Goal: Information Seeking & Learning: Check status

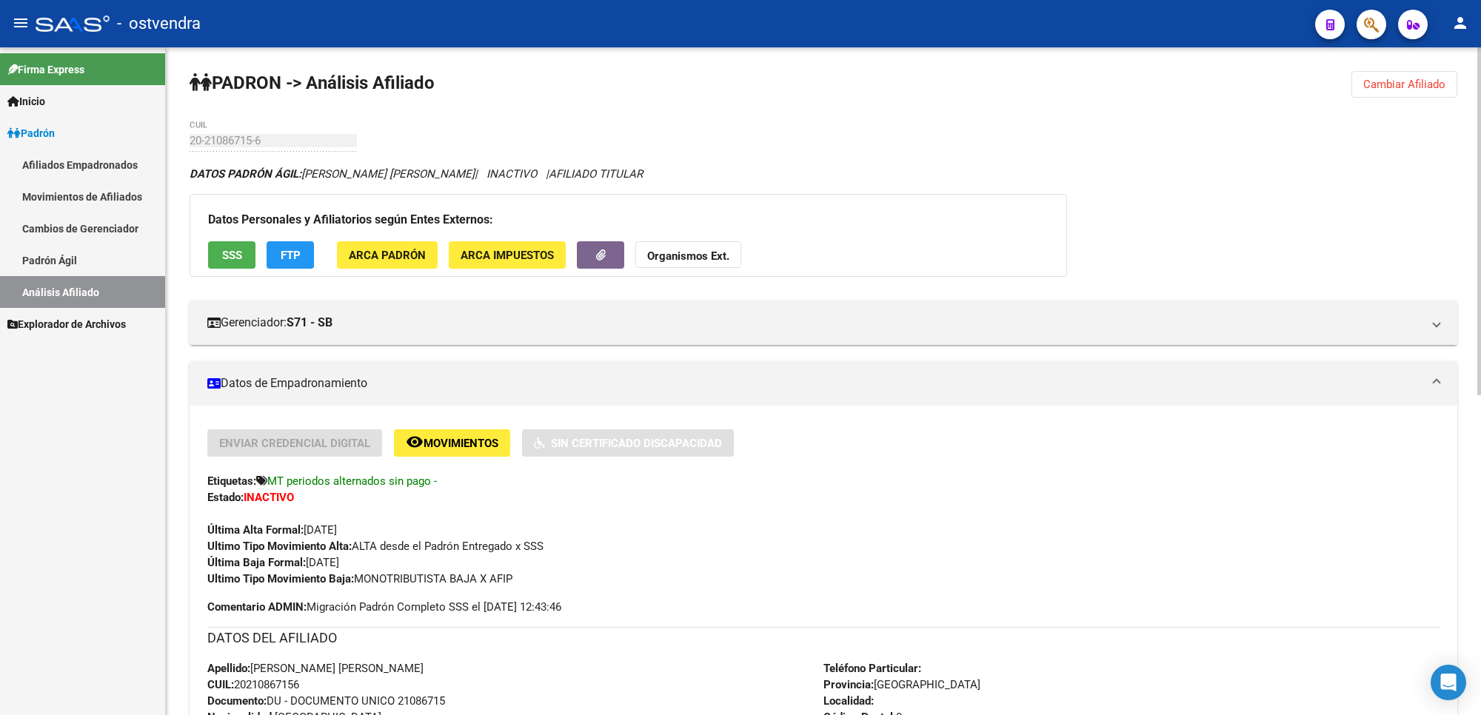
click at [1390, 95] on button "Cambiar Afiliado" at bounding box center [1405, 84] width 106 height 27
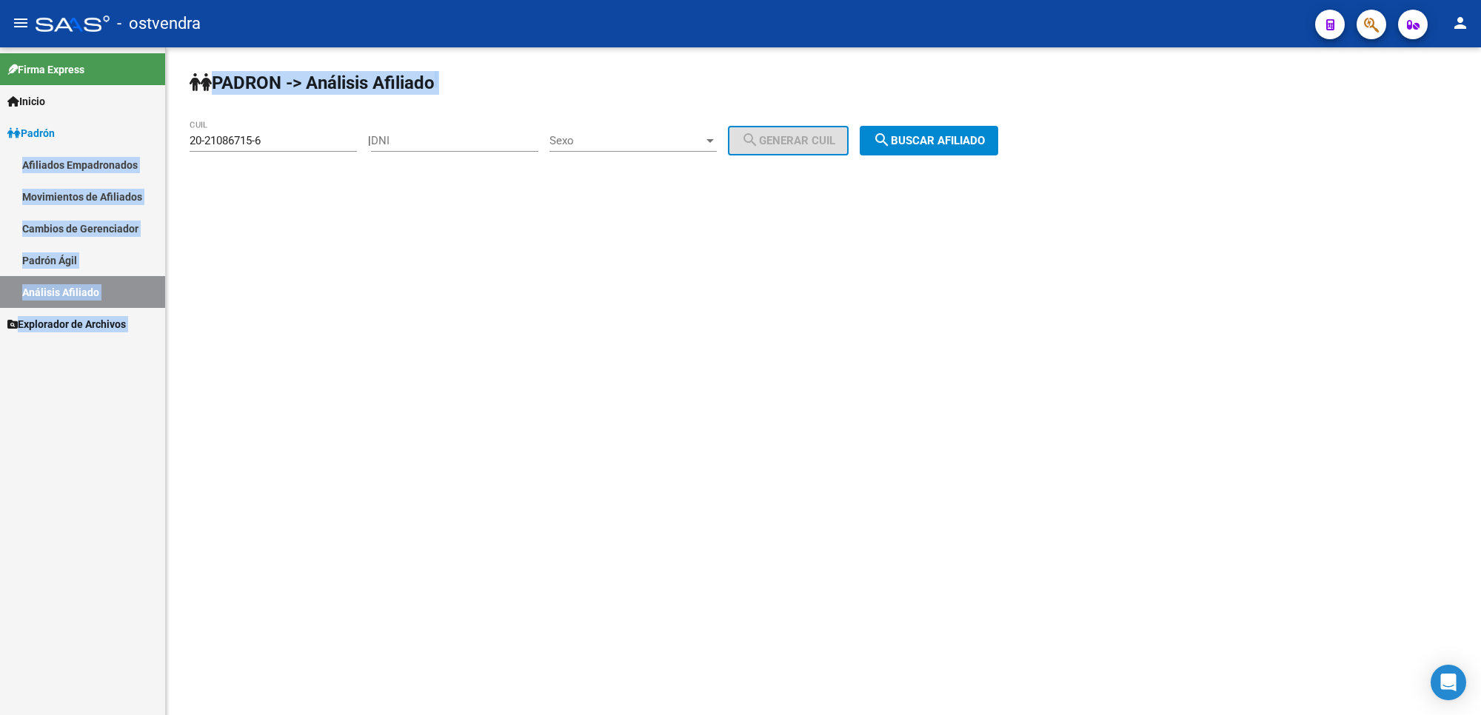
drag, startPoint x: 265, startPoint y: 145, endPoint x: 36, endPoint y: 168, distance: 230.7
click at [0, 168] on mat-sidenav-container "Firma Express Inicio Instructivos Contacto OS Padrón Afiliados Empadronados Mov…" at bounding box center [740, 381] width 1481 height 668
drag, startPoint x: 297, startPoint y: 133, endPoint x: 289, endPoint y: 136, distance: 8.4
click at [295, 135] on input "20-21086715-6" at bounding box center [273, 140] width 167 height 13
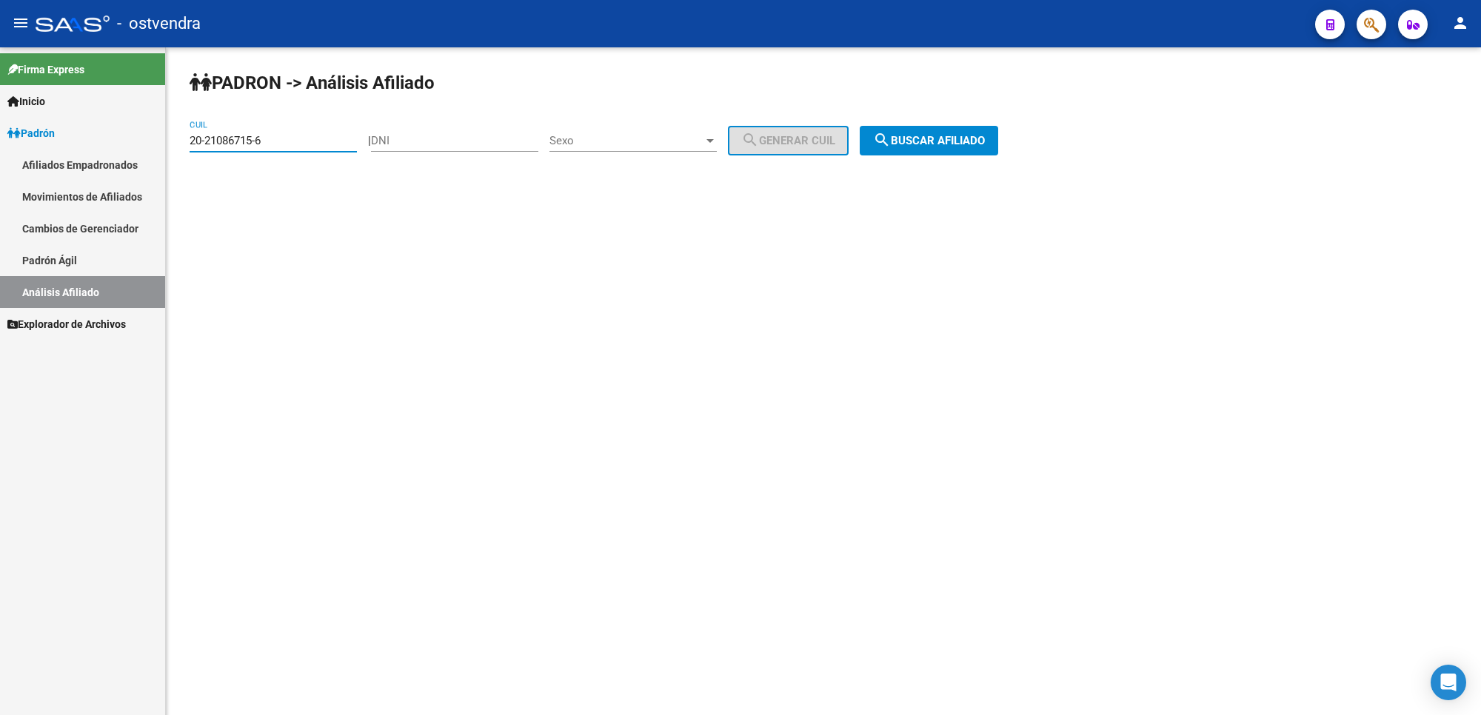
drag, startPoint x: 271, startPoint y: 141, endPoint x: 164, endPoint y: 135, distance: 106.9
click at [164, 135] on mat-sidenav-container "Firma Express Inicio Instructivos Contacto OS Padrón Afiliados Empadronados Mov…" at bounding box center [740, 381] width 1481 height 668
paste input "80-64"
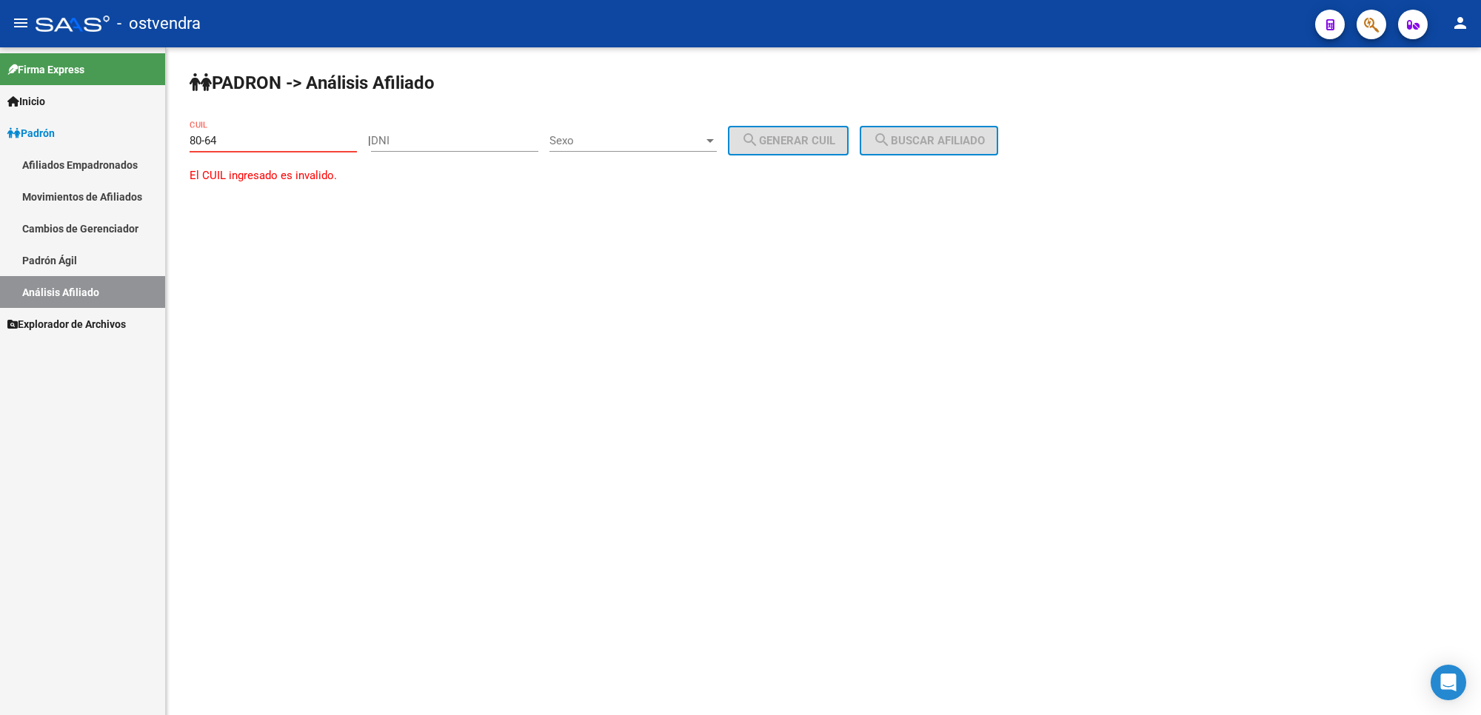
click at [283, 138] on input "80-64" at bounding box center [273, 140] width 167 height 13
drag, startPoint x: 283, startPoint y: 138, endPoint x: 0, endPoint y: 127, distance: 283.1
click at [0, 127] on mat-sidenav-container "Firma Express Inicio Instructivos Contacto OS Padrón Afiliados Empadronados Mov…" at bounding box center [740, 381] width 1481 height 668
paste input "20-21086715-6"
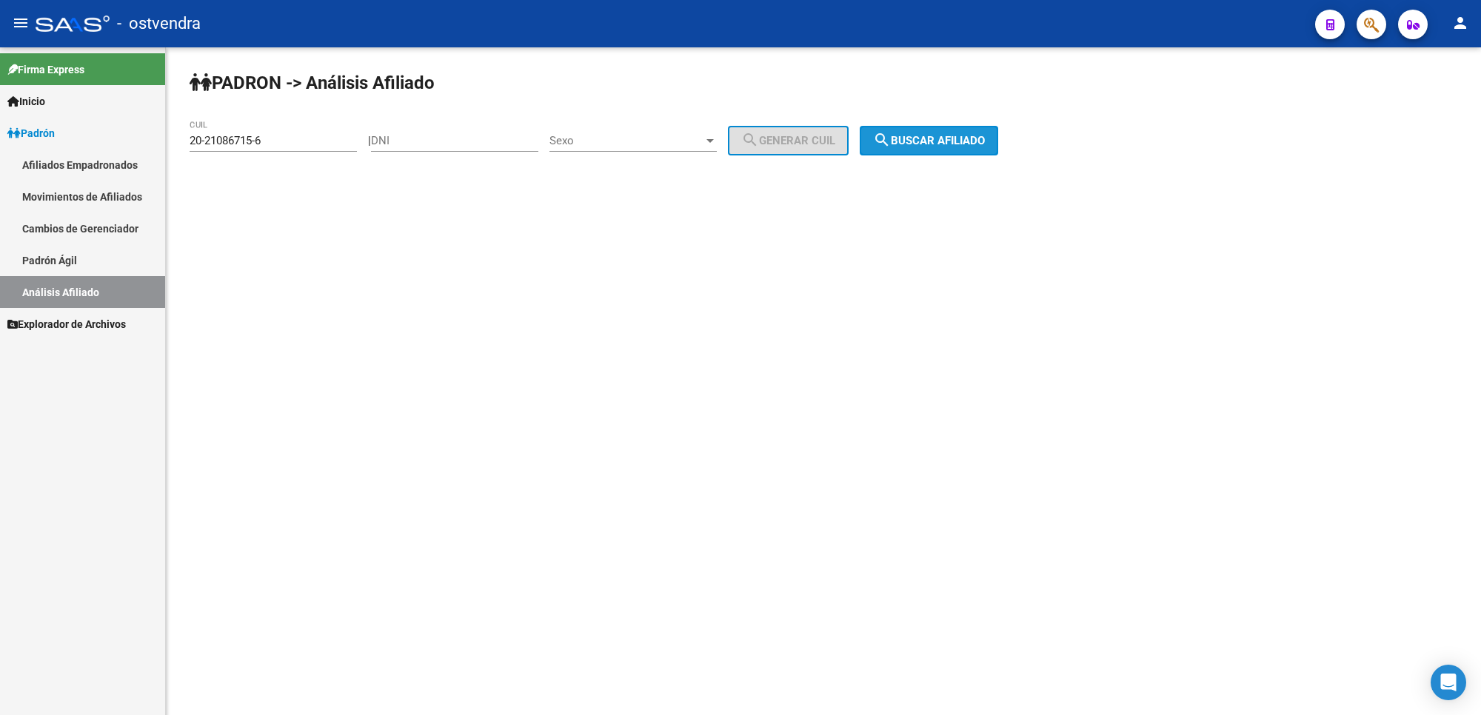
click at [985, 137] on span "search Buscar afiliado" at bounding box center [929, 140] width 112 height 13
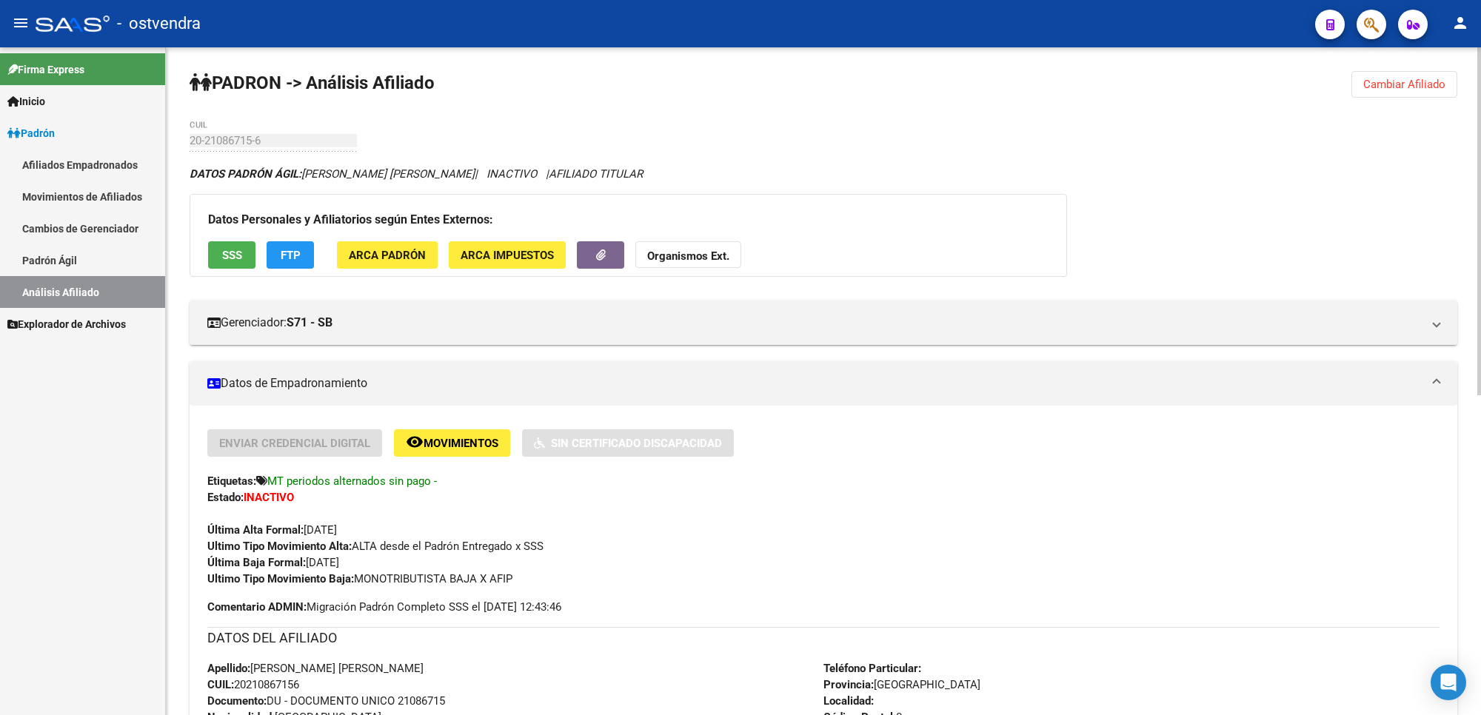
scroll to position [185, 0]
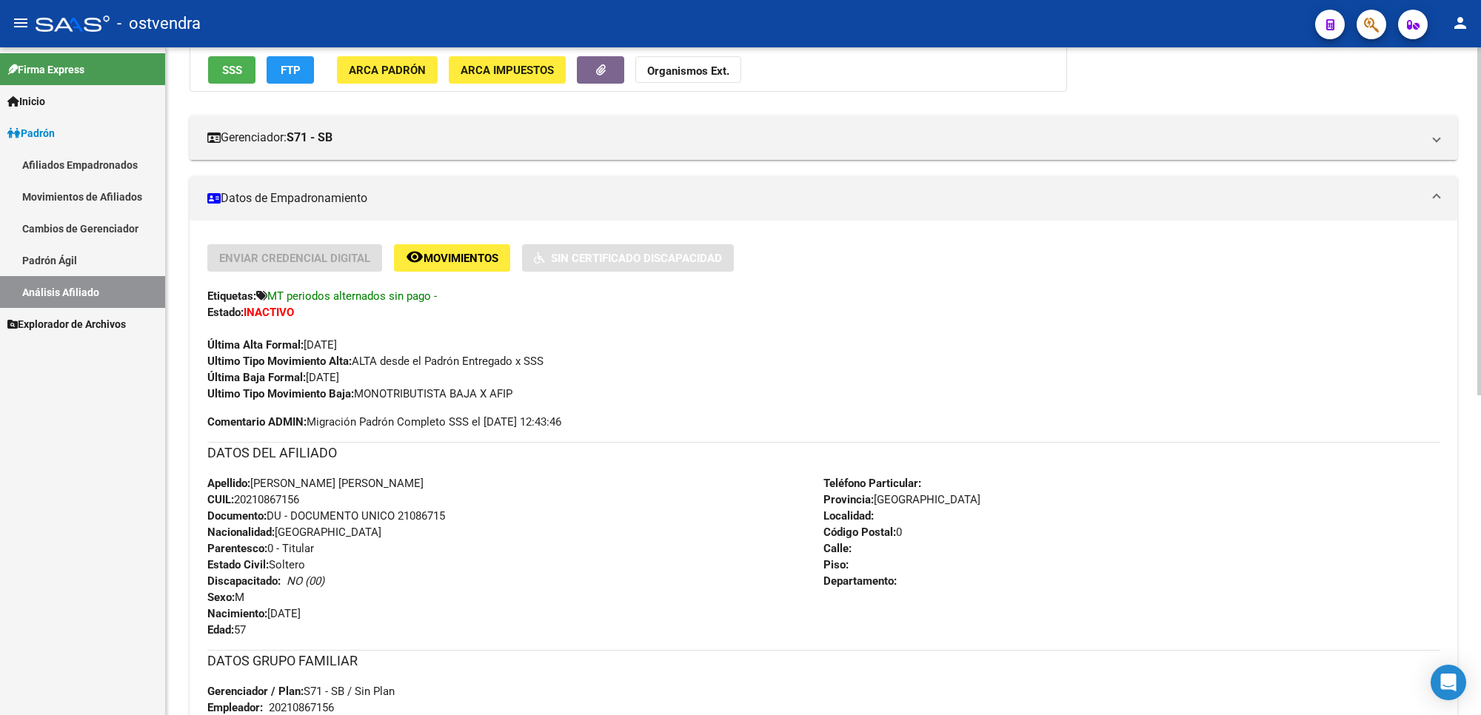
click at [228, 327] on div "Última Alta Formal: [DATE]" at bounding box center [823, 337] width 1232 height 33
drag, startPoint x: 430, startPoint y: 291, endPoint x: 275, endPoint y: 285, distance: 155.6
click at [275, 285] on div "Enviar Credencial Digital remove_red_eye Movimientos Sin Certificado Discapacid…" at bounding box center [823, 323] width 1232 height 158
click at [284, 301] on div "Etiquetas: MT periodos alternados sin pago -" at bounding box center [823, 296] width 1232 height 16
drag, startPoint x: 271, startPoint y: 290, endPoint x: 428, endPoint y: 298, distance: 157.2
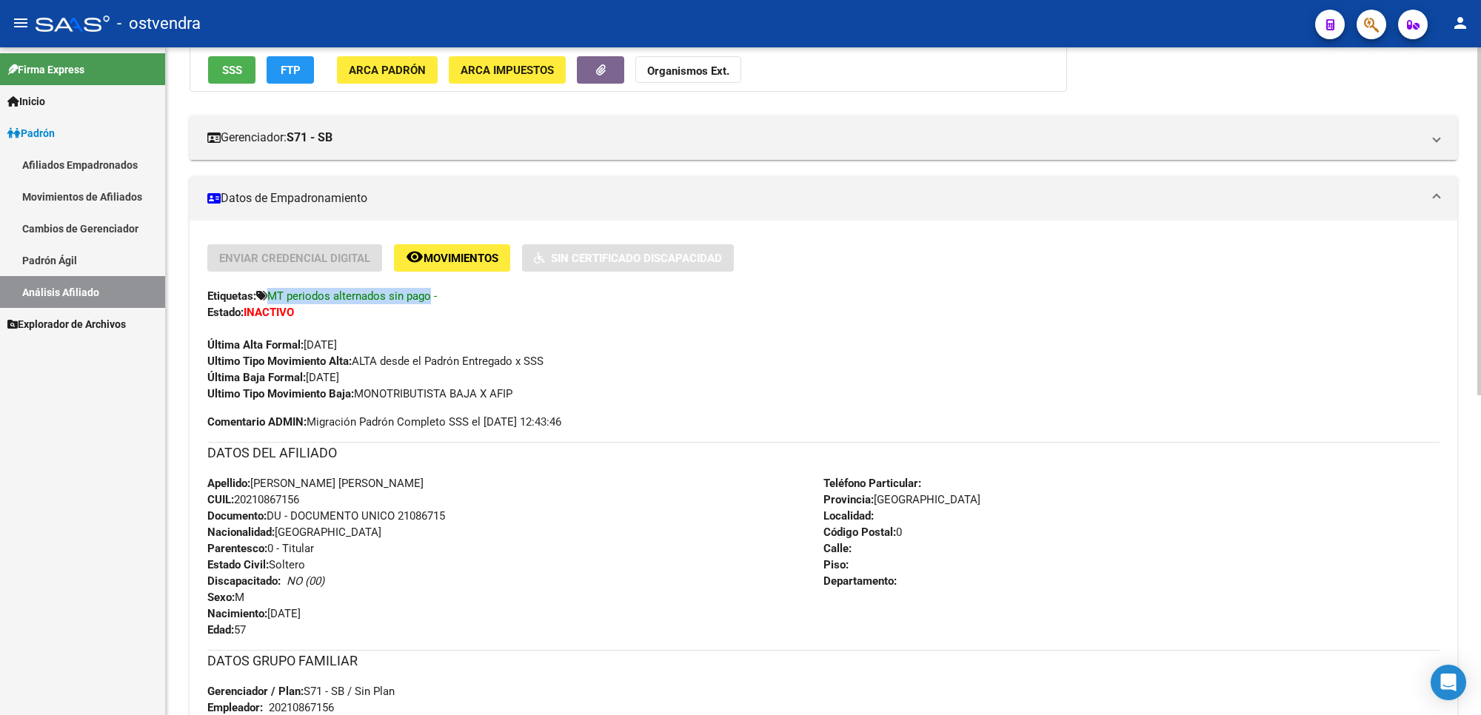
click at [428, 298] on span "MT periodos alternados sin pago -" at bounding box center [352, 296] width 170 height 13
click at [218, 408] on div "Enviar Credencial Digital remove_red_eye Movimientos Sin Certificado Discapacid…" at bounding box center [823, 337] width 1232 height 186
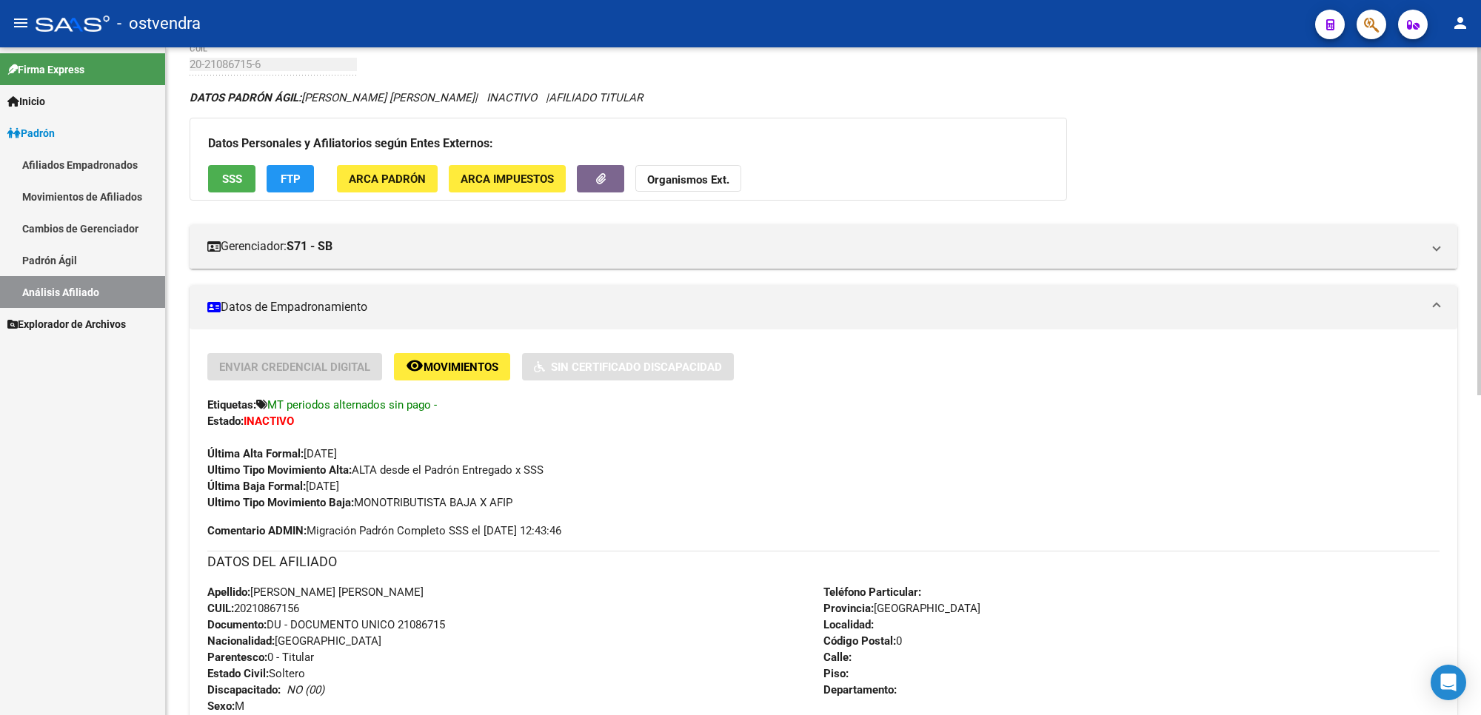
scroll to position [0, 0]
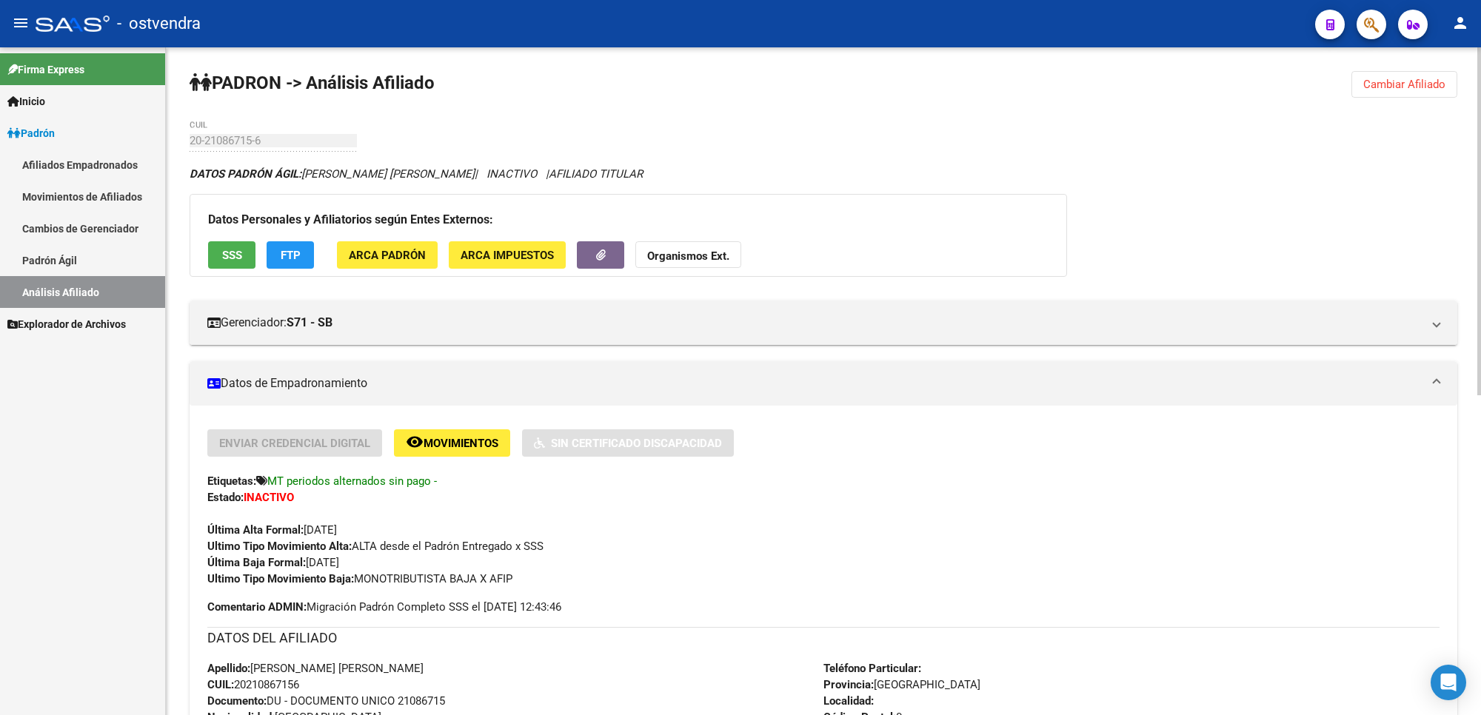
click at [1415, 93] on button "Cambiar Afiliado" at bounding box center [1405, 84] width 106 height 27
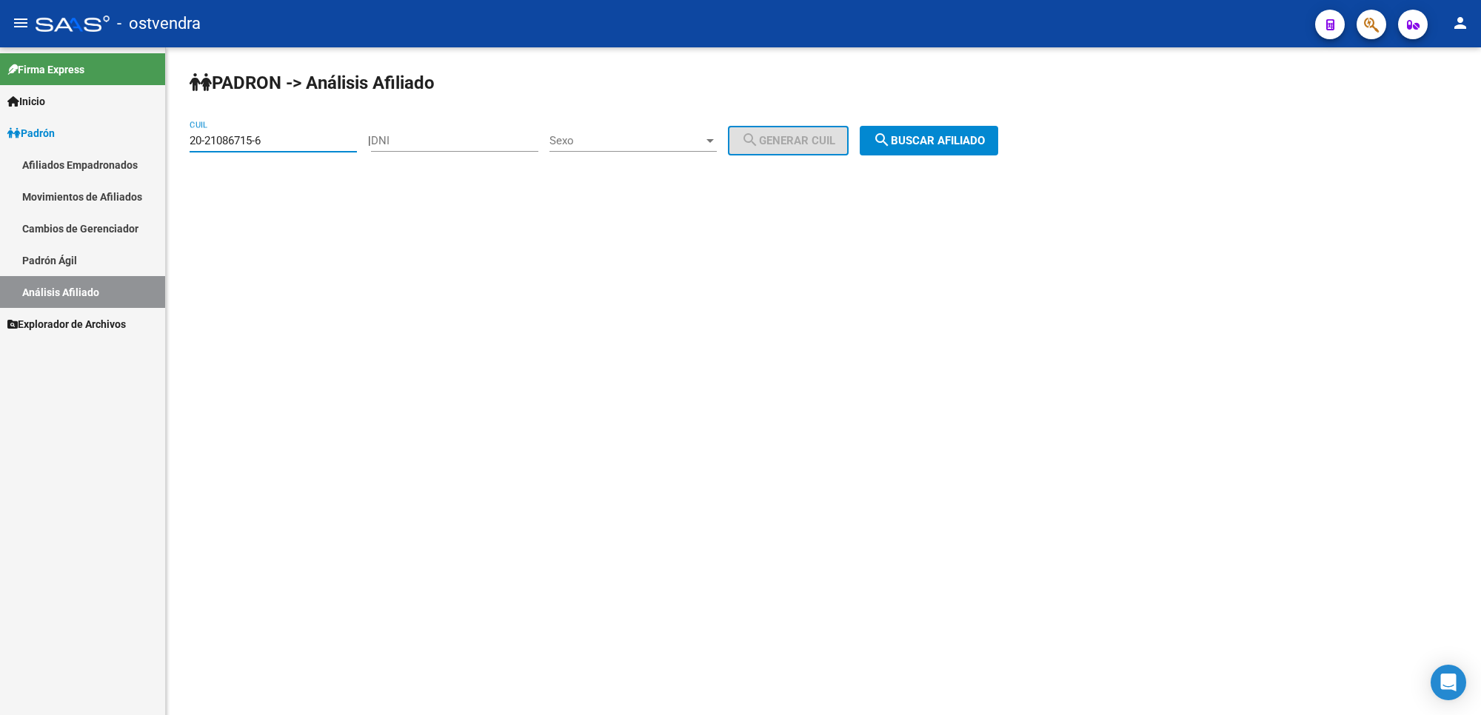
click at [274, 138] on input "20-21086715-6" at bounding box center [273, 140] width 167 height 13
drag, startPoint x: 295, startPoint y: 136, endPoint x: 0, endPoint y: 159, distance: 295.7
click at [0, 159] on mat-sidenav-container "Firma Express Inicio Instructivos Contacto OS Padrón Afiliados Empadronados Mov…" at bounding box center [740, 381] width 1481 height 668
paste input "4910399-4"
click at [964, 138] on span "search Buscar afiliado" at bounding box center [929, 140] width 112 height 13
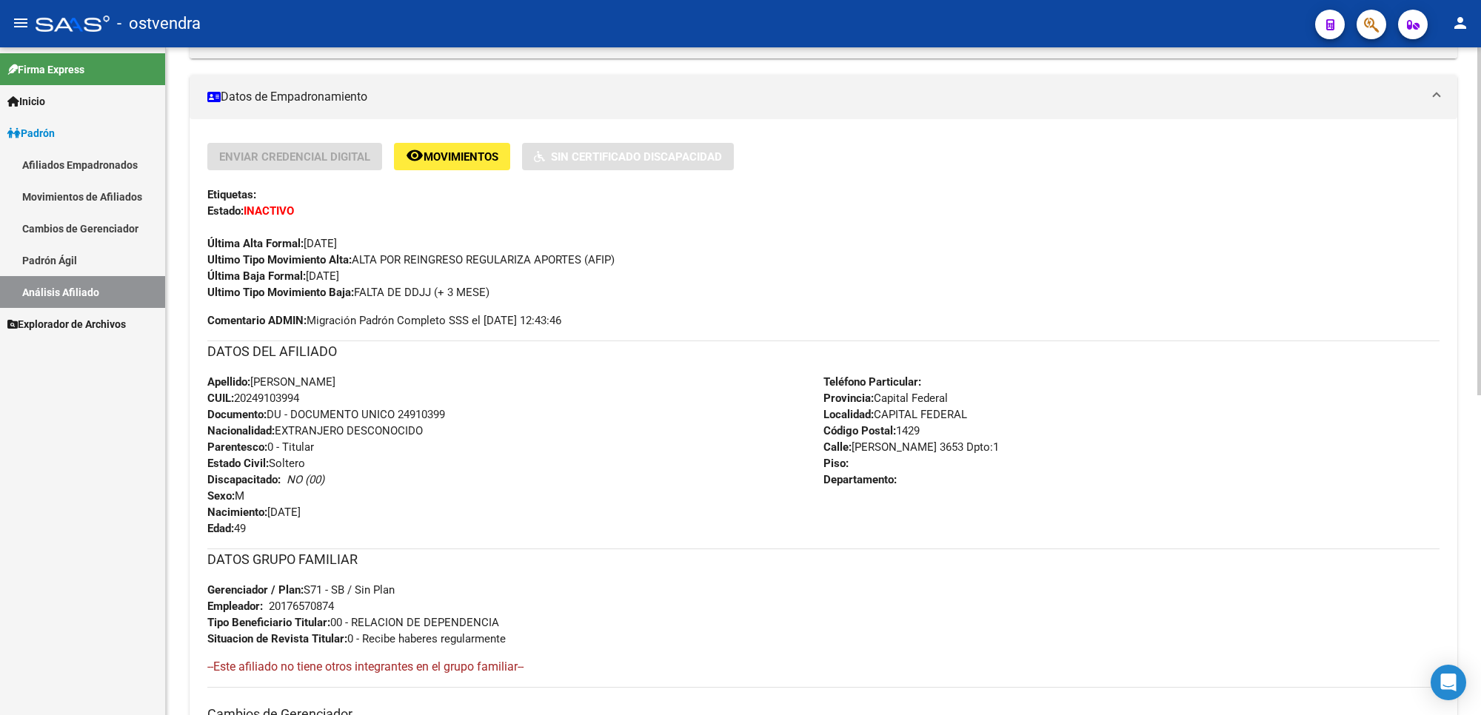
scroll to position [242, 0]
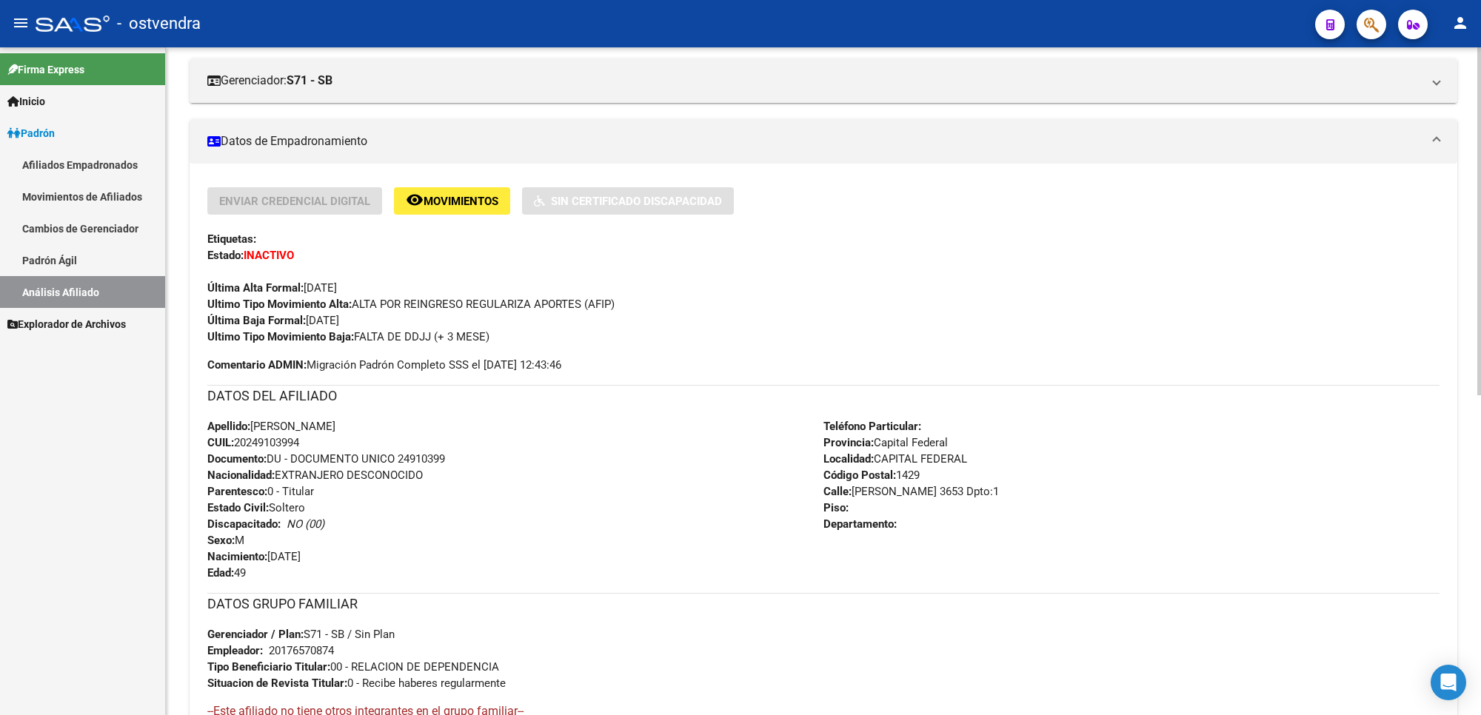
drag, startPoint x: 484, startPoint y: 375, endPoint x: 515, endPoint y: 356, distance: 36.2
click at [485, 375] on div "Enviar Credencial Digital remove_red_eye Movimientos Sin Certificado Discapacid…" at bounding box center [823, 539] width 1232 height 704
drag, startPoint x: 498, startPoint y: 333, endPoint x: 356, endPoint y: 341, distance: 143.1
click at [356, 341] on div "Ultimo Tipo Movimiento Baja: FALTA DE DDJJ (+ 3 MESE)" at bounding box center [823, 337] width 1232 height 16
copy span "FALTA DE DDJJ (+ 3 MESE)"
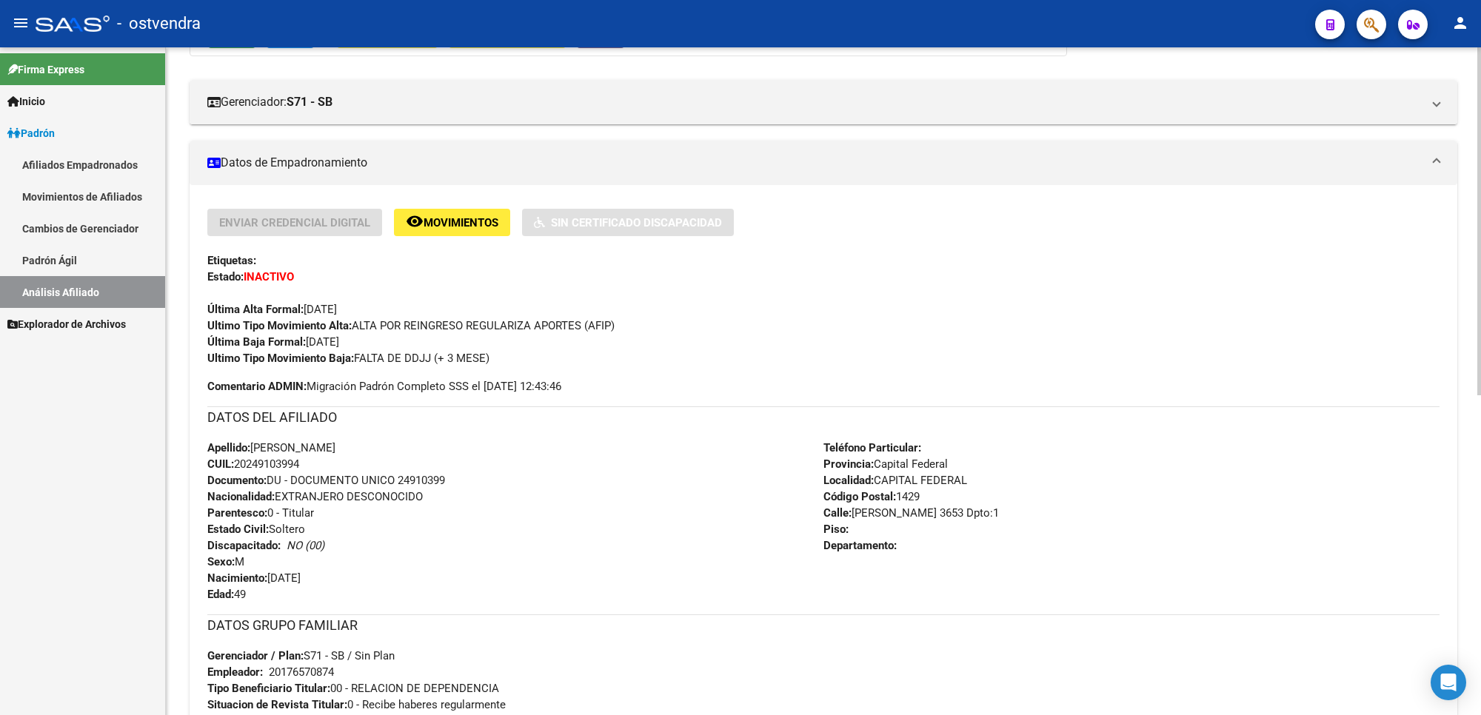
scroll to position [0, 0]
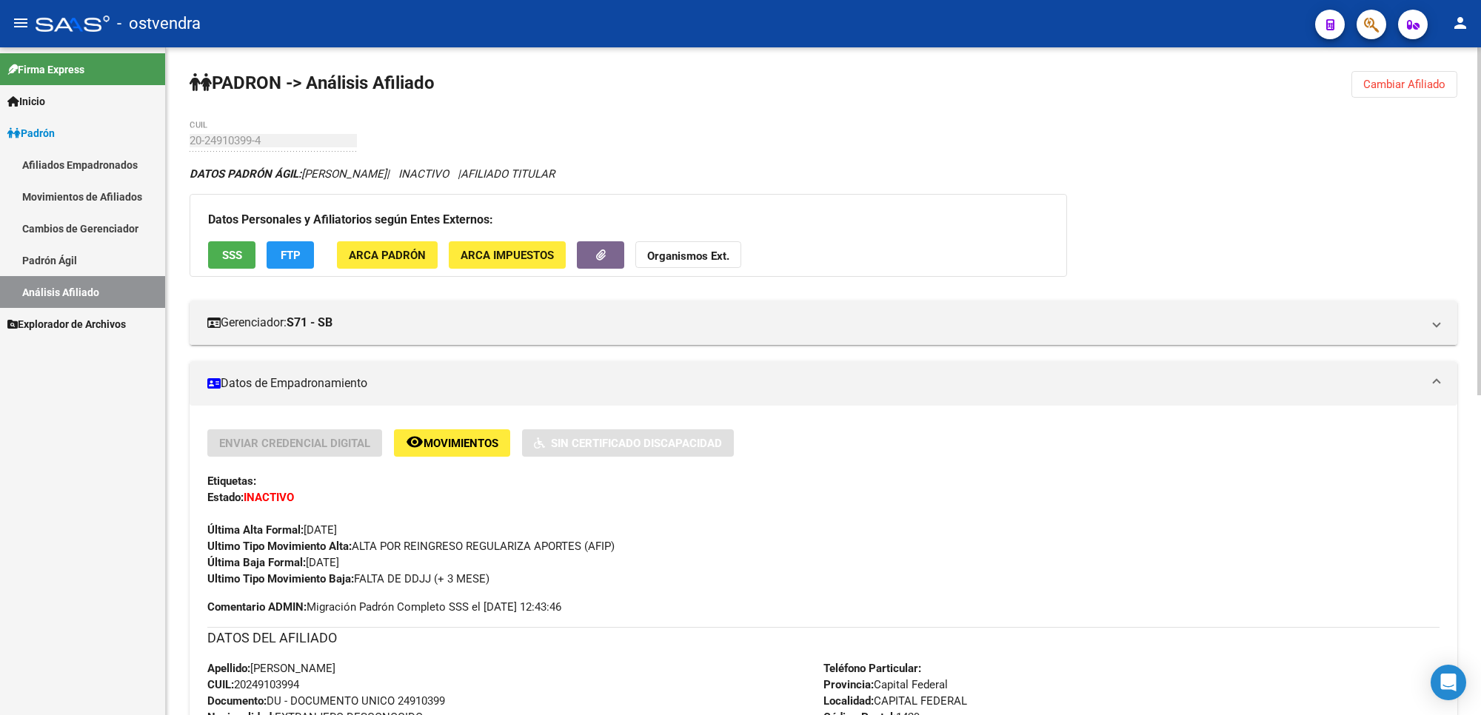
click at [1400, 84] on span "Cambiar Afiliado" at bounding box center [1404, 84] width 82 height 13
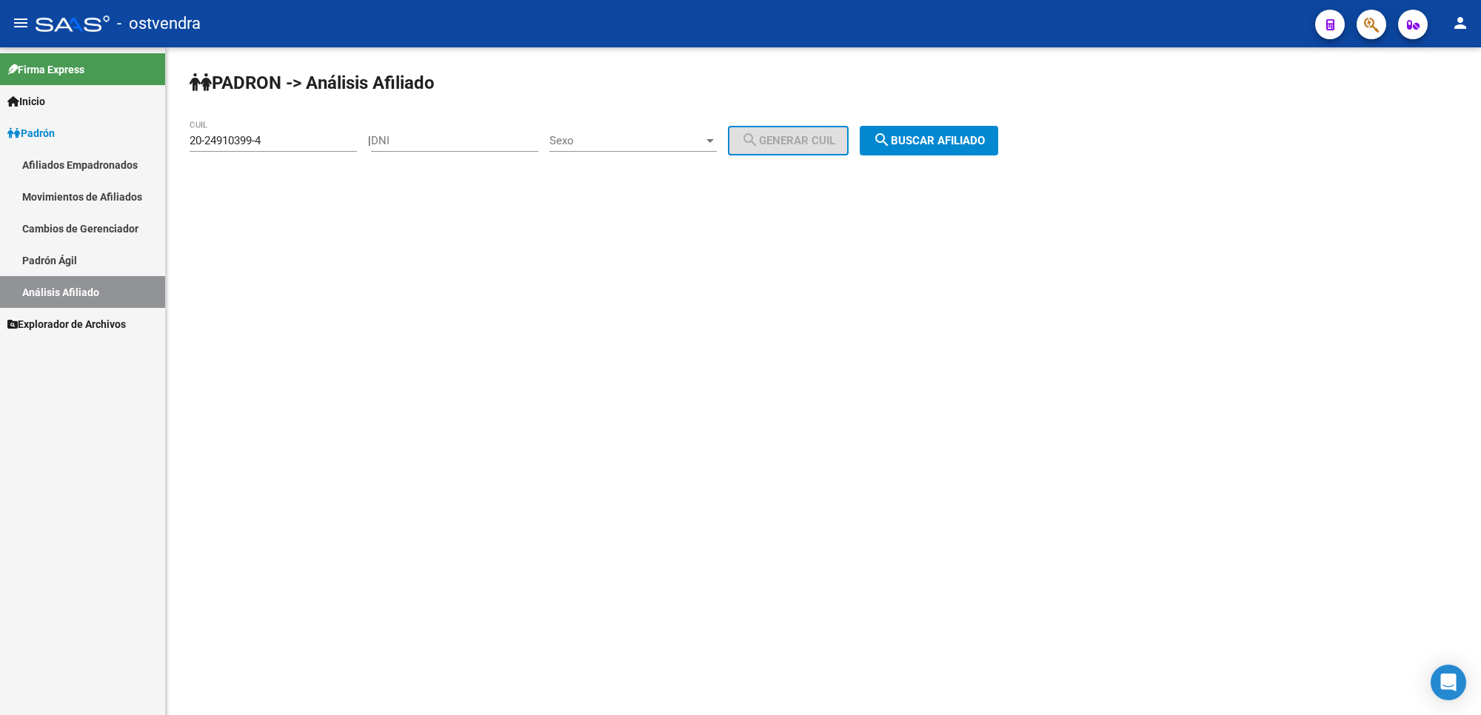
click at [965, 145] on span "search Buscar afiliado" at bounding box center [929, 140] width 112 height 13
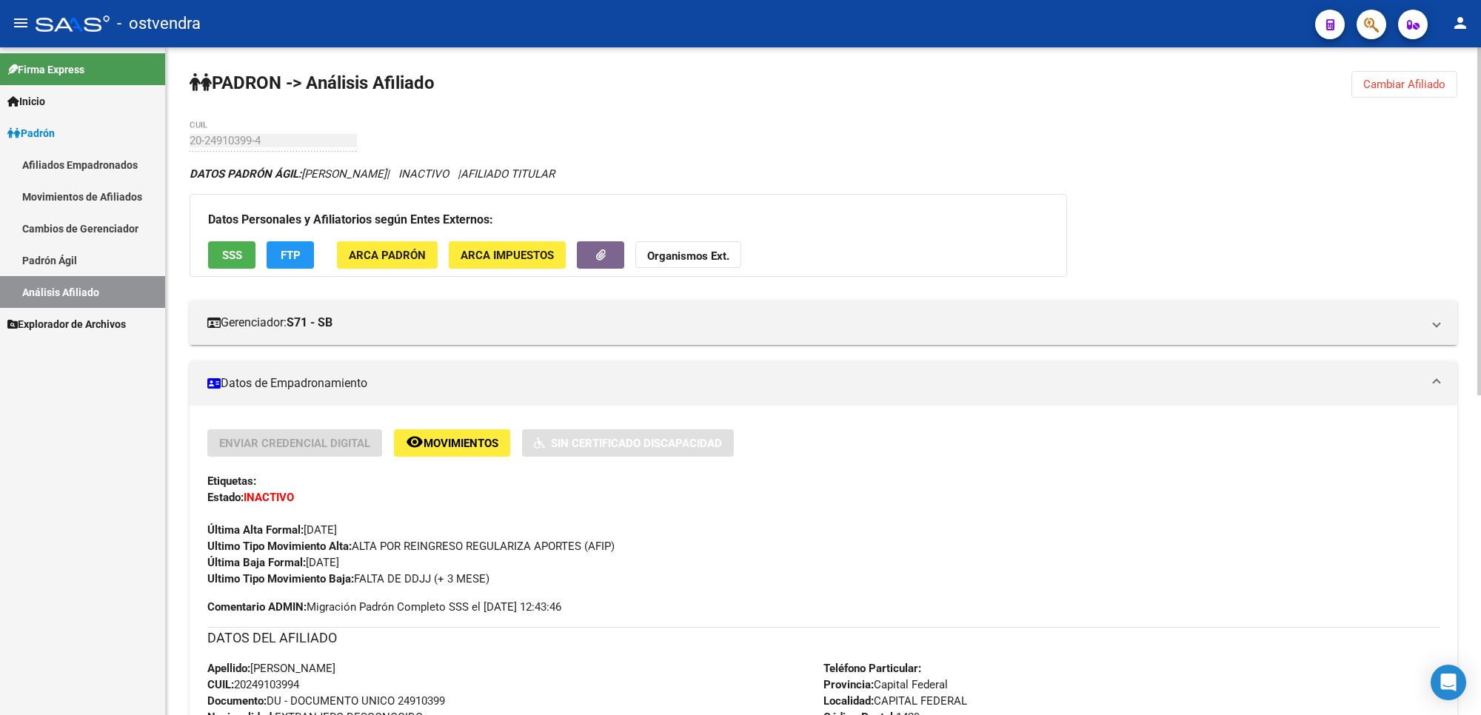
click at [1349, 94] on div "PADRON -> Análisis Afiliado Cambiar Afiliado 20-24910399-4 CUIL DATOS PADRÓN ÁG…" at bounding box center [823, 704] width 1315 height 1314
click at [1409, 80] on button "Cambiar Afiliado" at bounding box center [1405, 84] width 106 height 27
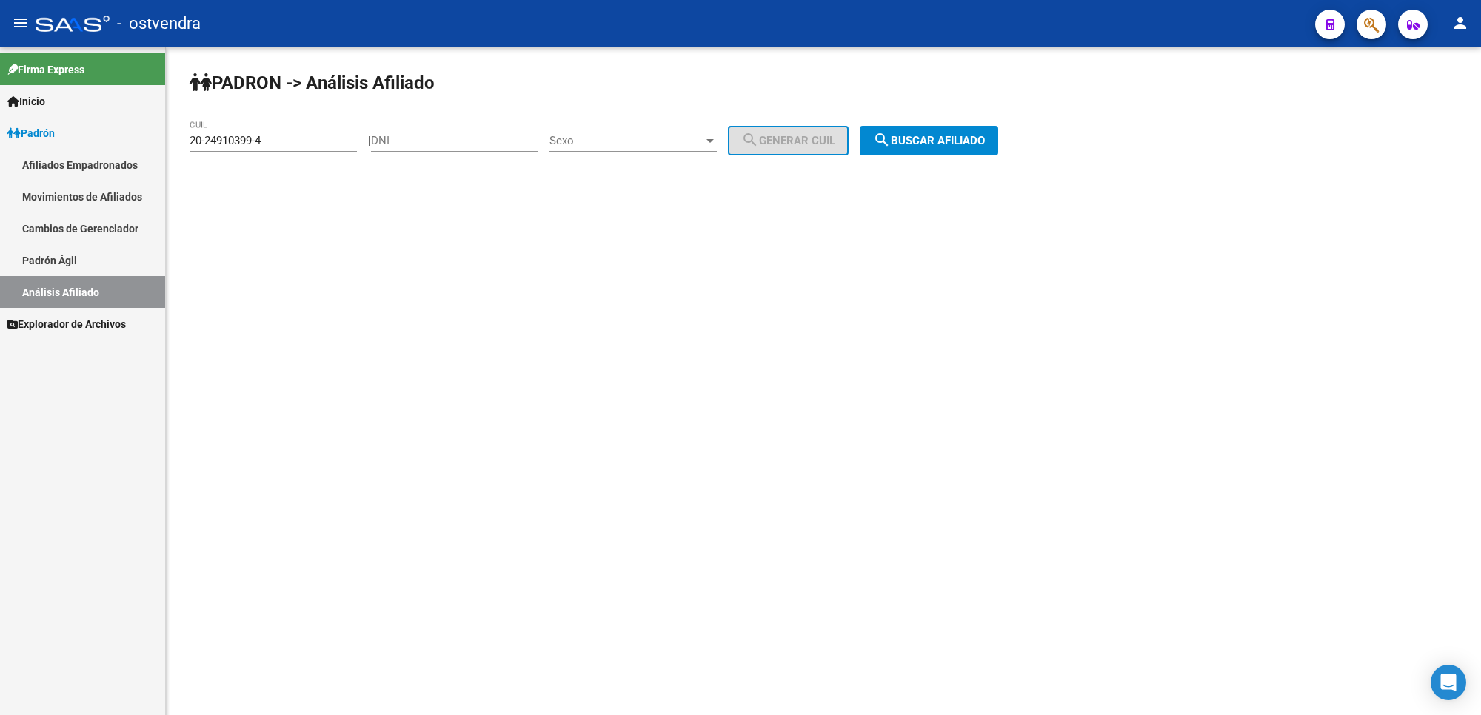
click at [318, 150] on div "20-24910399-4 CUIL" at bounding box center [273, 136] width 167 height 32
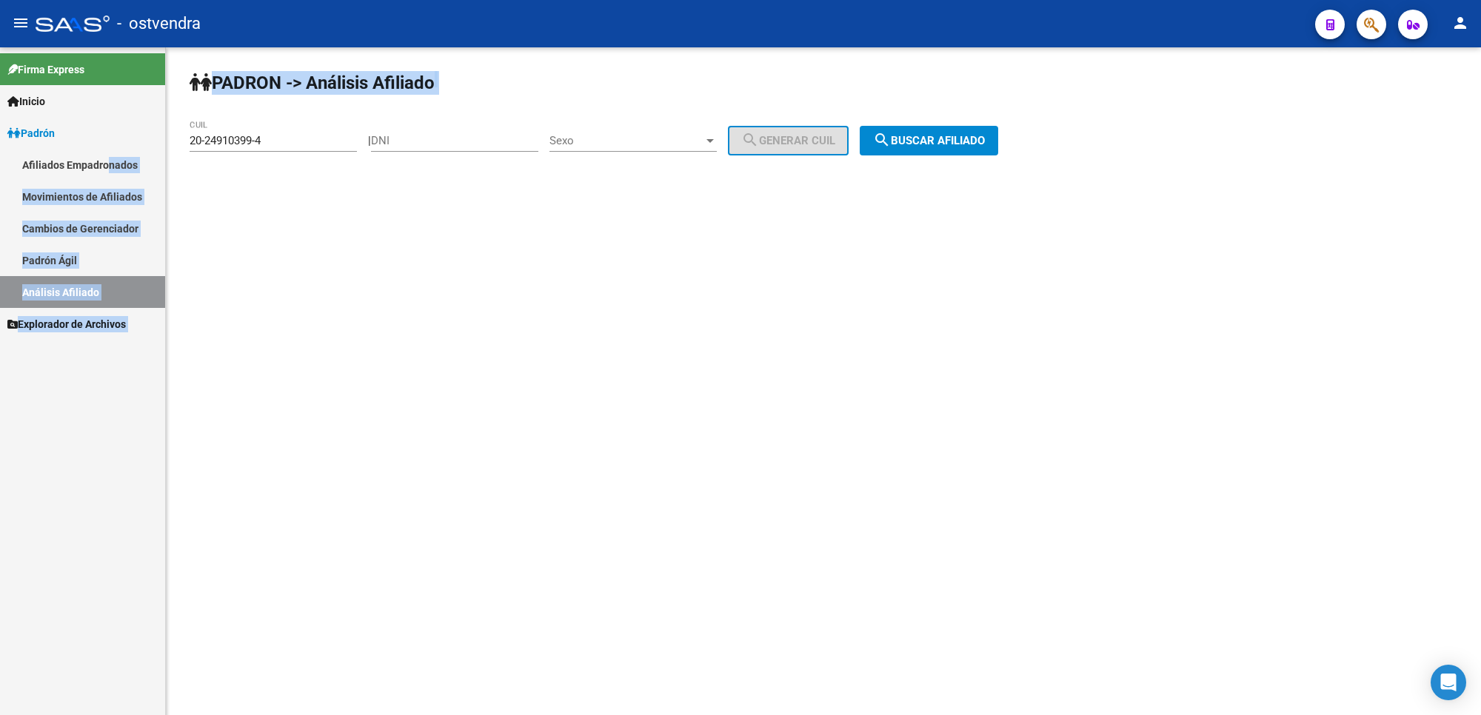
drag, startPoint x: 311, startPoint y: 130, endPoint x: 109, endPoint y: 158, distance: 204.1
click at [109, 158] on mat-sidenav-container "Firma Express Inicio Instructivos Contacto OS Padrón Afiliados Empadronados Mov…" at bounding box center [740, 381] width 1481 height 668
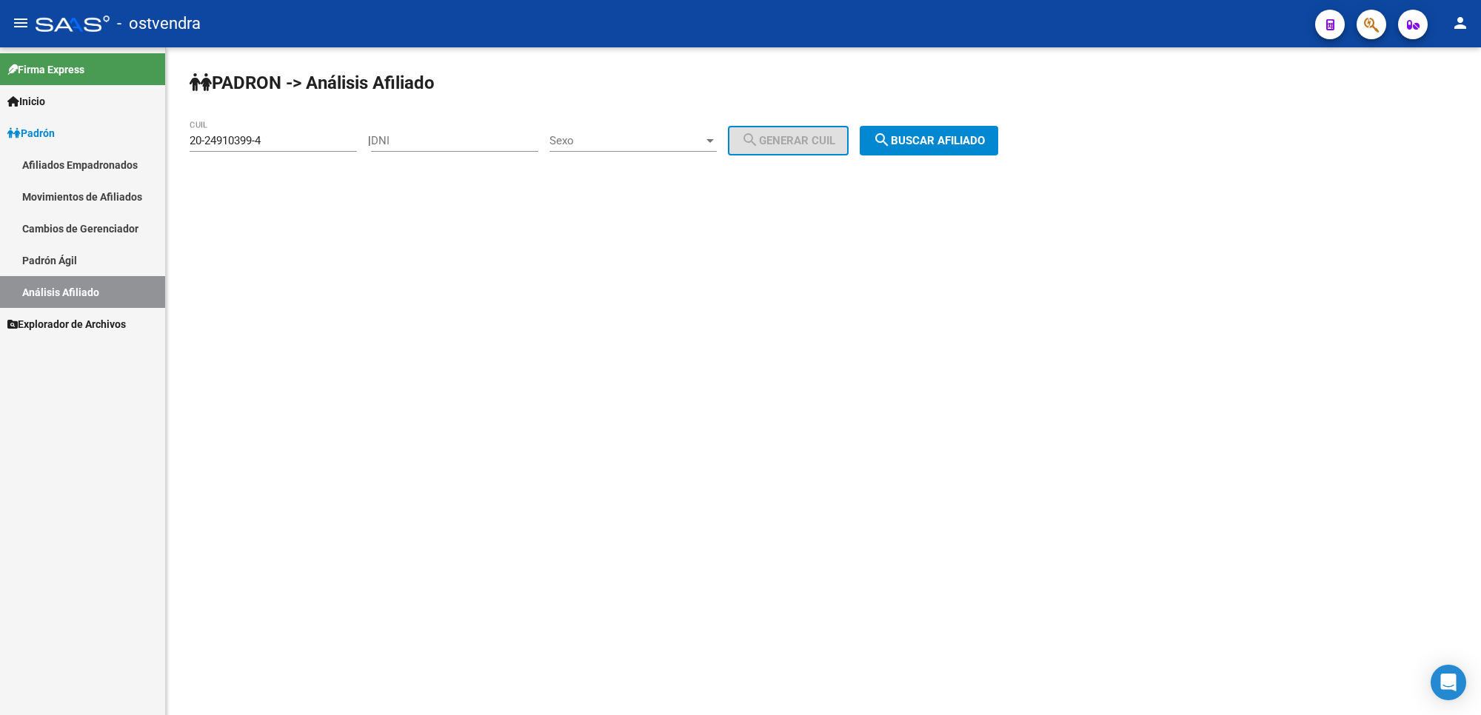
click at [276, 143] on input "20-24910399-4" at bounding box center [273, 140] width 167 height 13
drag, startPoint x: 267, startPoint y: 138, endPoint x: 106, endPoint y: 138, distance: 160.7
click at [106, 138] on mat-sidenav-container "Firma Express Inicio Instructivos Contacto OS Padrón Afiliados Empadronados Mov…" at bounding box center [740, 381] width 1481 height 668
paste input "6788749-8"
click at [943, 148] on button "search Buscar afiliado" at bounding box center [929, 141] width 138 height 30
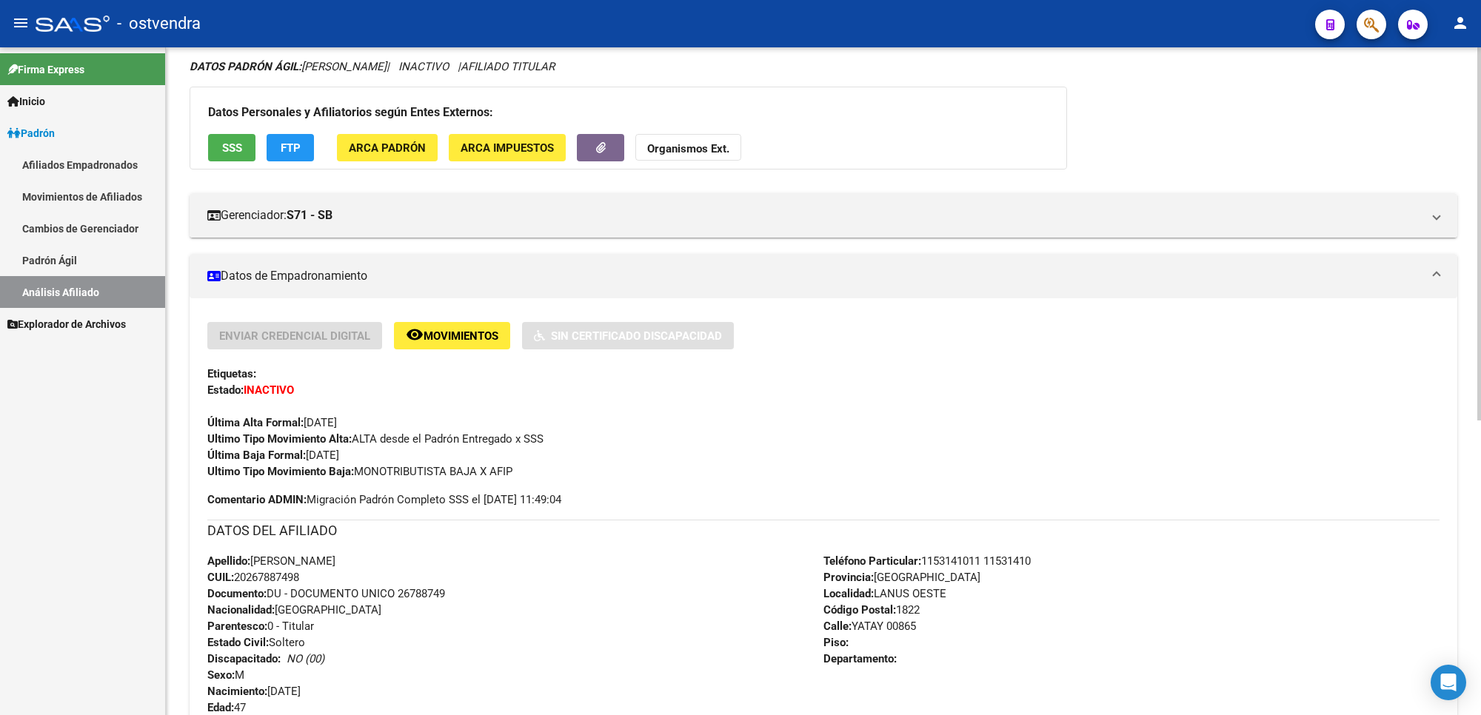
scroll to position [278, 0]
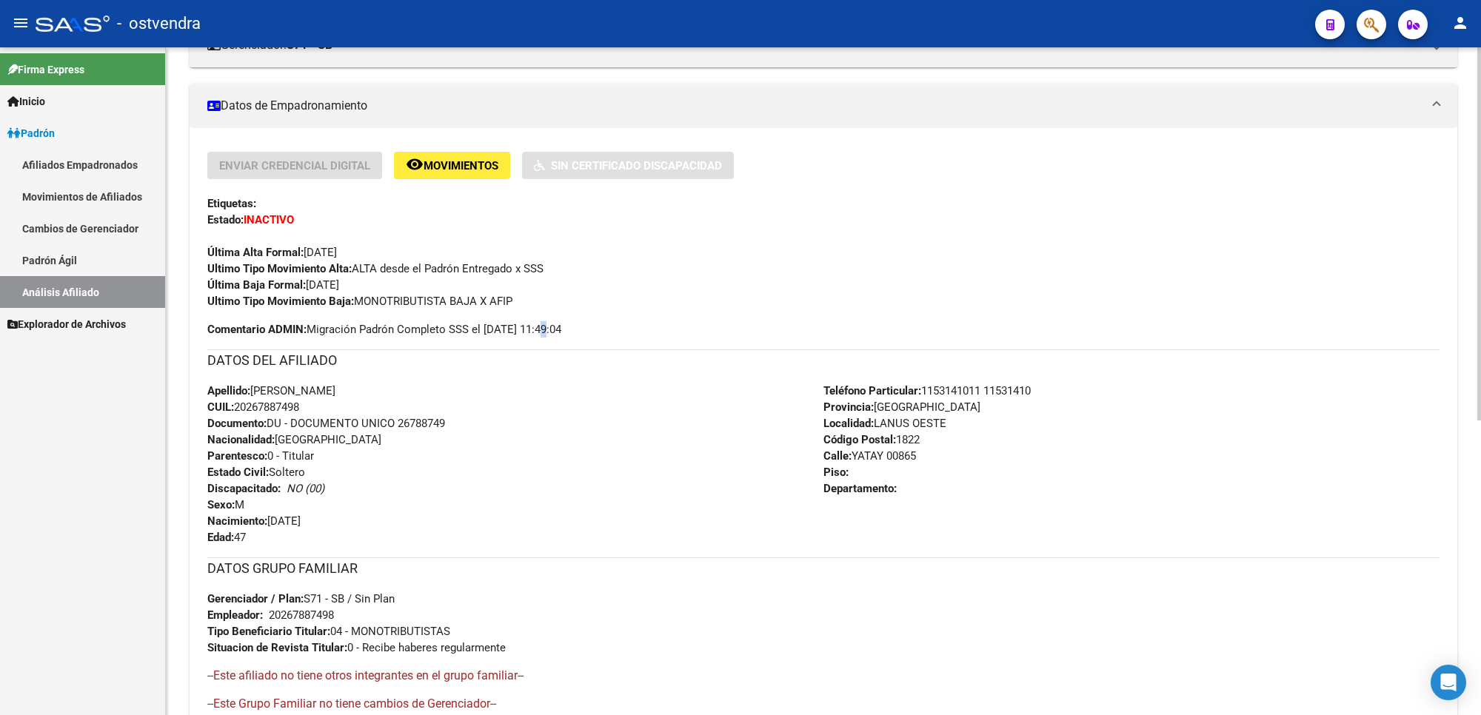
click at [542, 321] on span "Comentario ADMIN: Migración Padrón Completo SSS el [DATE] 11:49:04" at bounding box center [384, 329] width 354 height 16
drag, startPoint x: 527, startPoint y: 302, endPoint x: 360, endPoint y: 302, distance: 167.4
click at [360, 302] on div "Ultimo Tipo Movimiento Baja: MONOTRIBUTISTA BAJA X AFIP" at bounding box center [823, 301] width 1232 height 16
copy span "MONOTRIBUTISTA BAJA X AFIP"
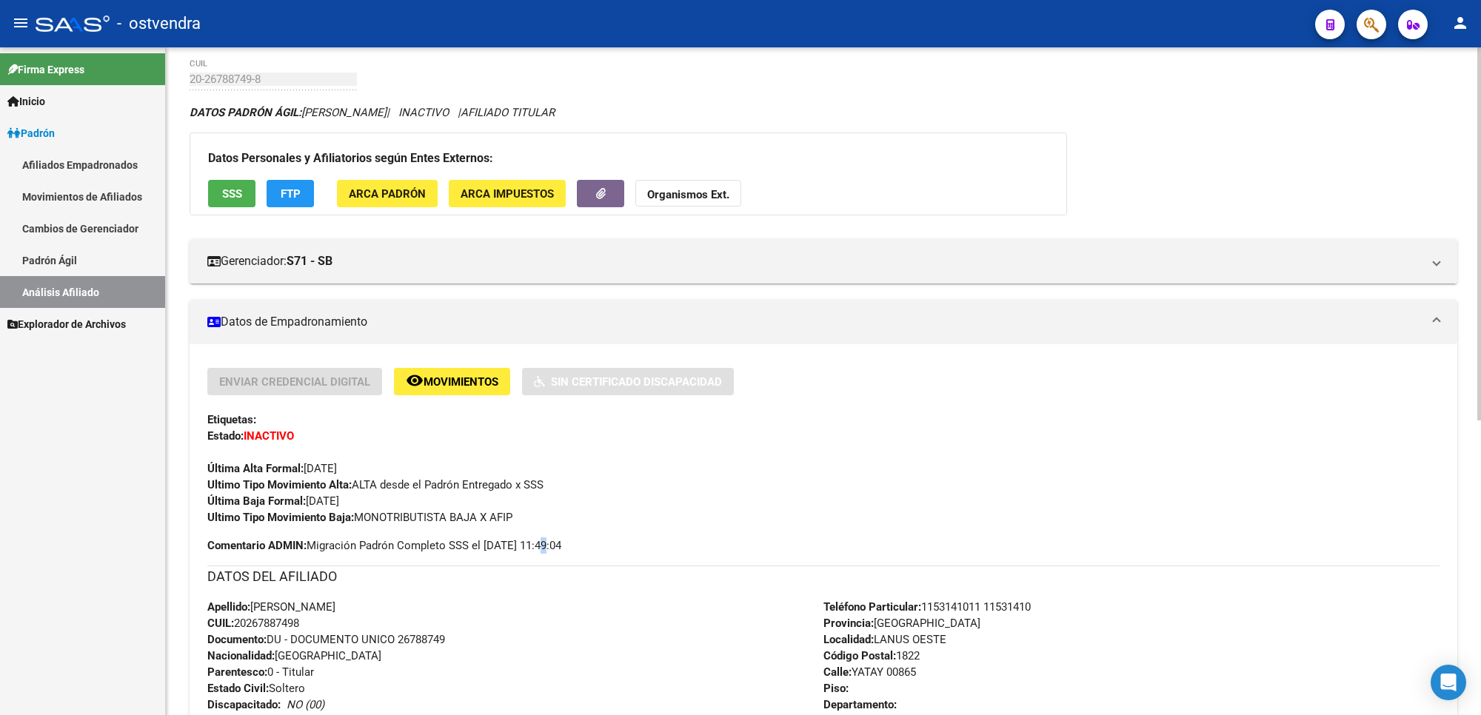
scroll to position [0, 0]
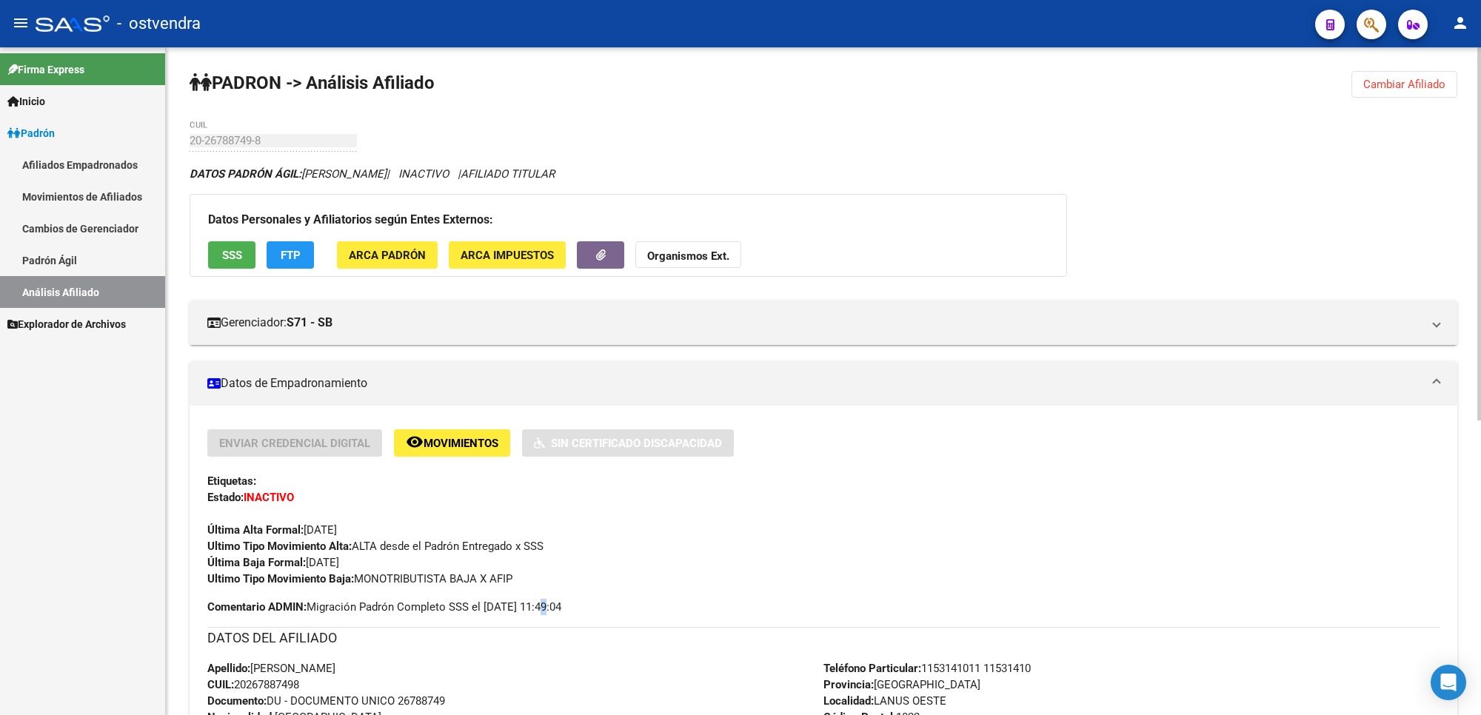
click at [1415, 89] on span "Cambiar Afiliado" at bounding box center [1404, 84] width 82 height 13
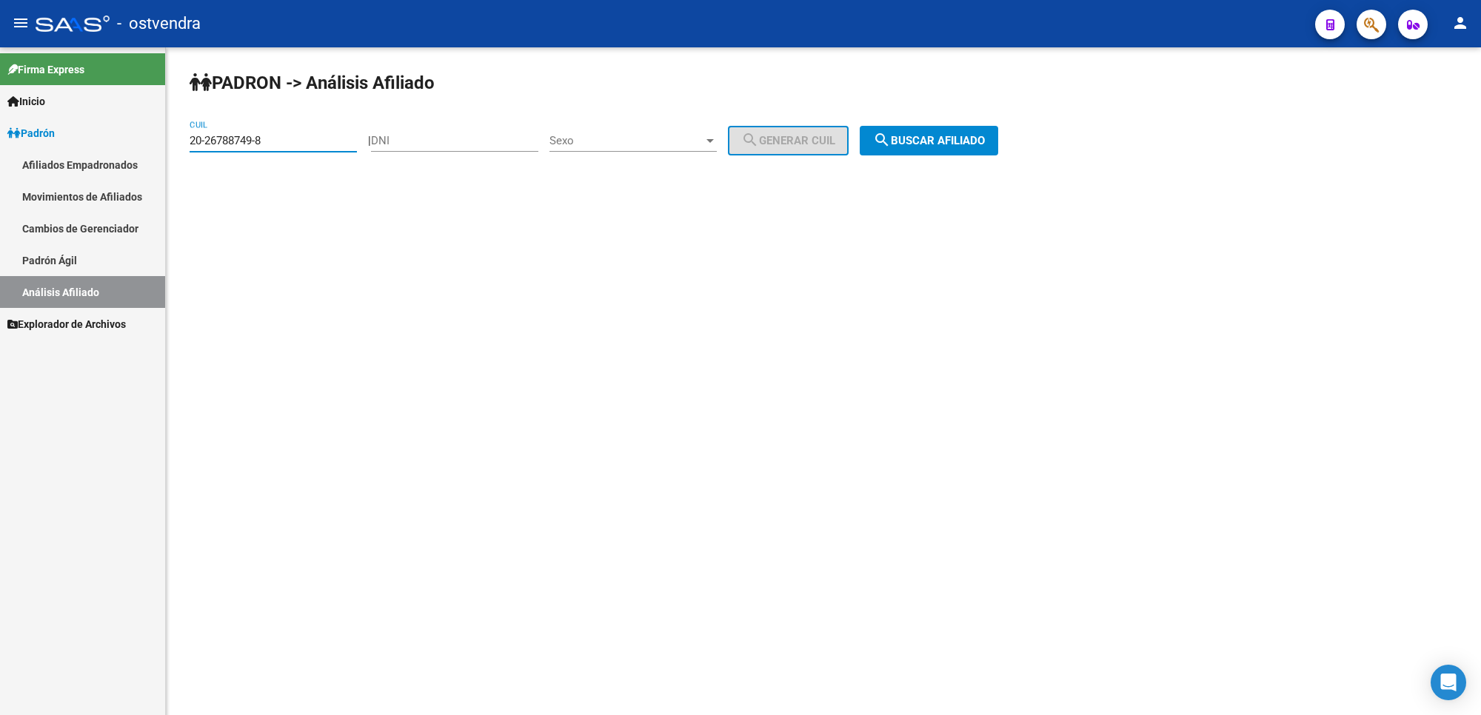
drag, startPoint x: 293, startPoint y: 146, endPoint x: 127, endPoint y: 150, distance: 165.2
click at [127, 150] on mat-sidenav-container "Firma Express Inicio Instructivos Contacto OS Padrón Afiliados Empadronados Mov…" at bounding box center [740, 381] width 1481 height 668
paste input "7484362-5"
click at [989, 158] on div "PADRON -> Análisis Afiliado 20-27484362-5 CUIL | DNI Sexo Sexo search Generar C…" at bounding box center [823, 125] width 1315 height 156
click at [972, 144] on span "search Buscar afiliado" at bounding box center [929, 140] width 112 height 13
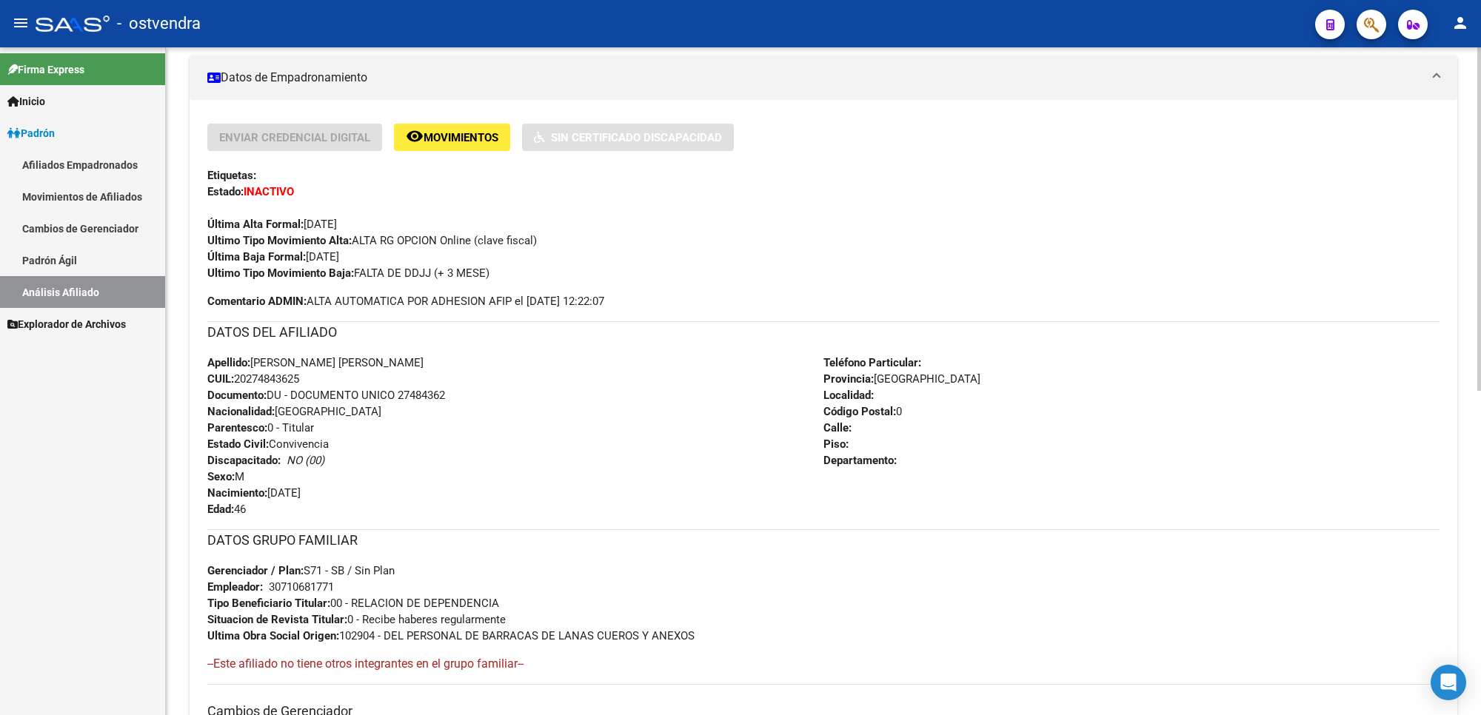
scroll to position [370, 0]
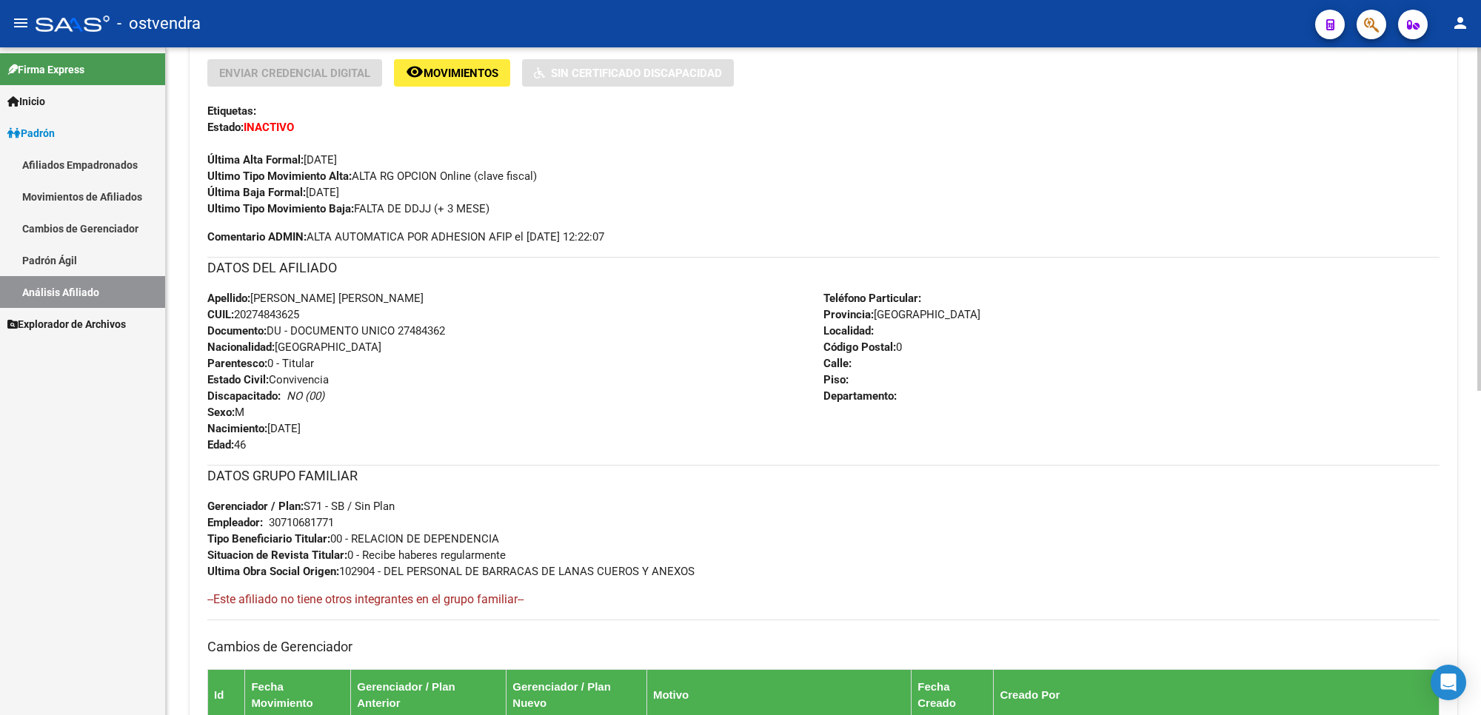
click at [575, 327] on div "Apellido: [PERSON_NAME] [PERSON_NAME] CUIL: 20274843625 Documento: DU - DOCUMEN…" at bounding box center [515, 371] width 616 height 163
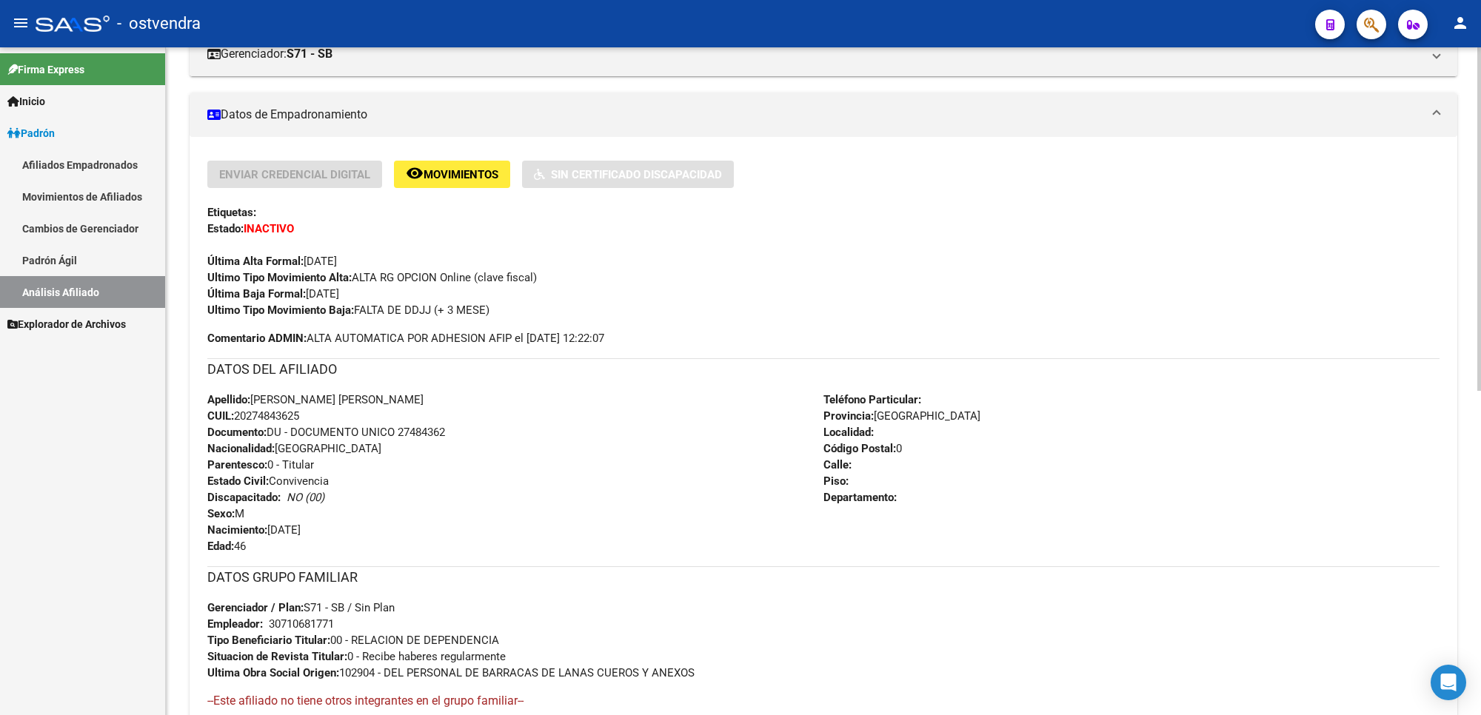
scroll to position [185, 0]
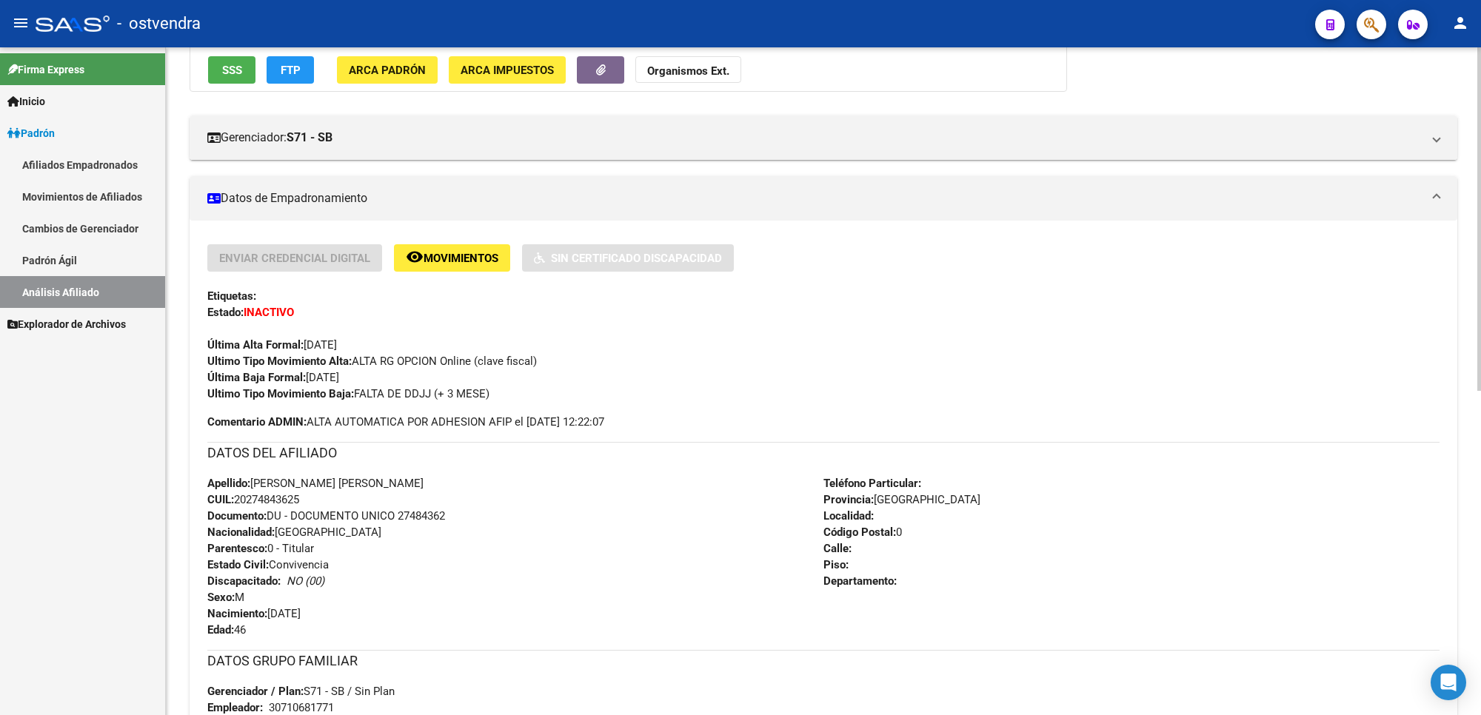
click at [637, 545] on div "Apellido: [PERSON_NAME] [PERSON_NAME] CUIL: 20274843625 Documento: DU - DOCUMEN…" at bounding box center [515, 556] width 616 height 163
drag, startPoint x: 490, startPoint y: 453, endPoint x: 456, endPoint y: 415, distance: 51.4
click at [489, 455] on h3 "DATOS DEL AFILIADO" at bounding box center [823, 453] width 1232 height 21
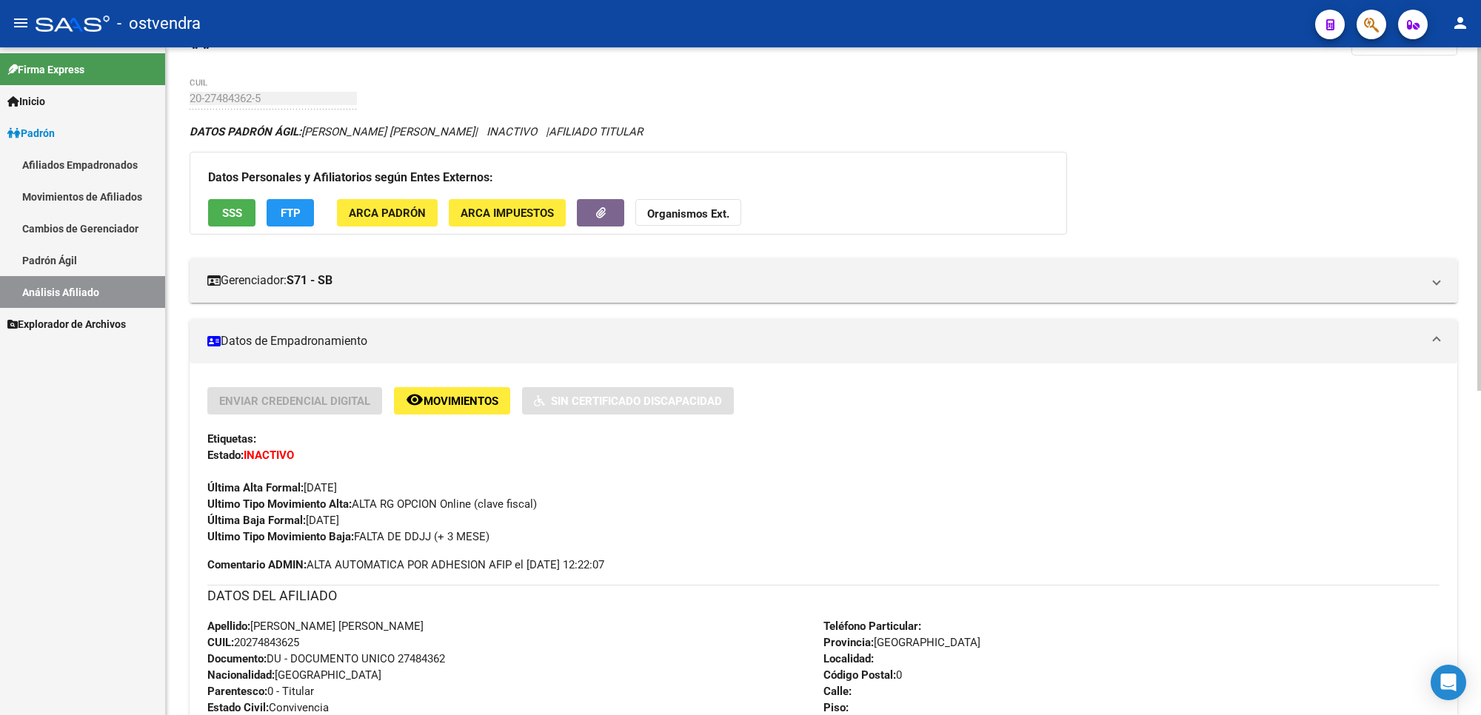
scroll to position [0, 0]
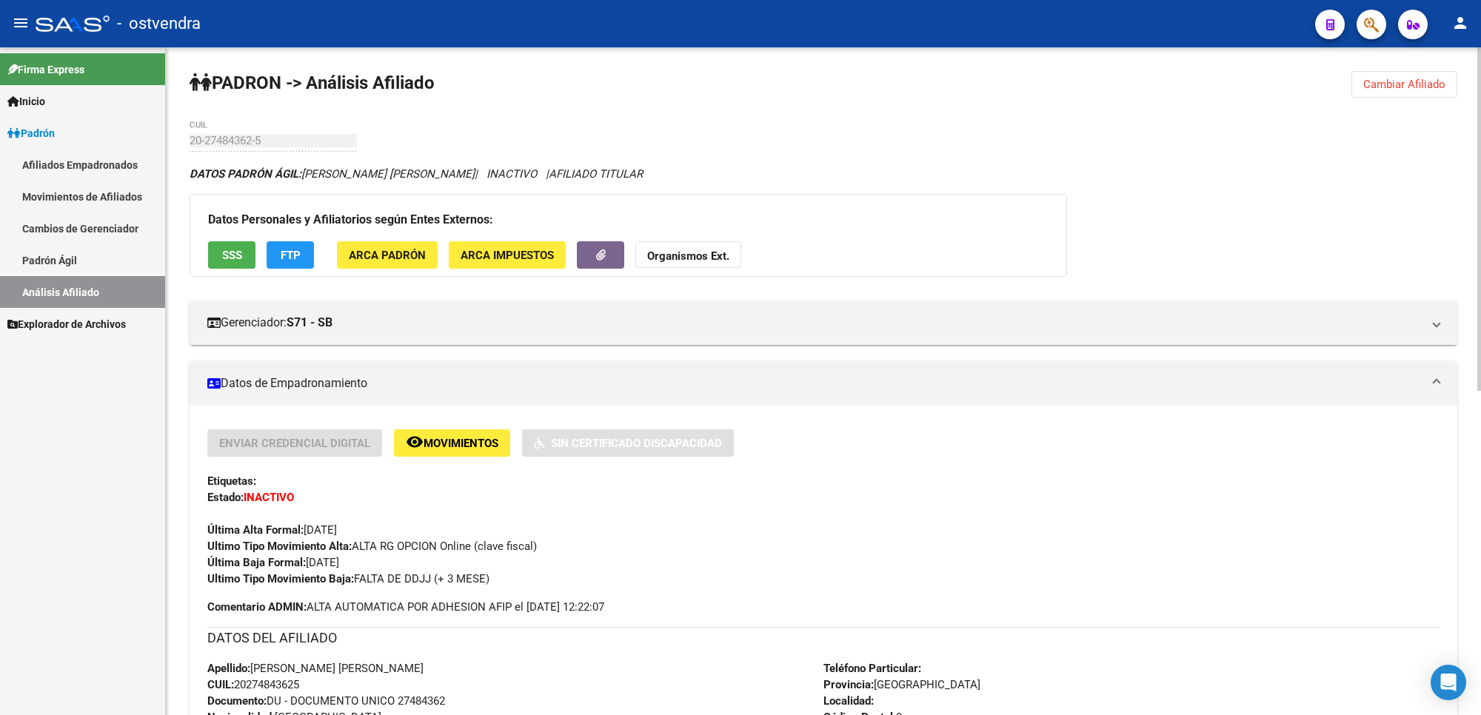
drag, startPoint x: 1429, startPoint y: 79, endPoint x: 1315, endPoint y: 91, distance: 115.5
click at [1424, 80] on span "Cambiar Afiliado" at bounding box center [1404, 84] width 82 height 13
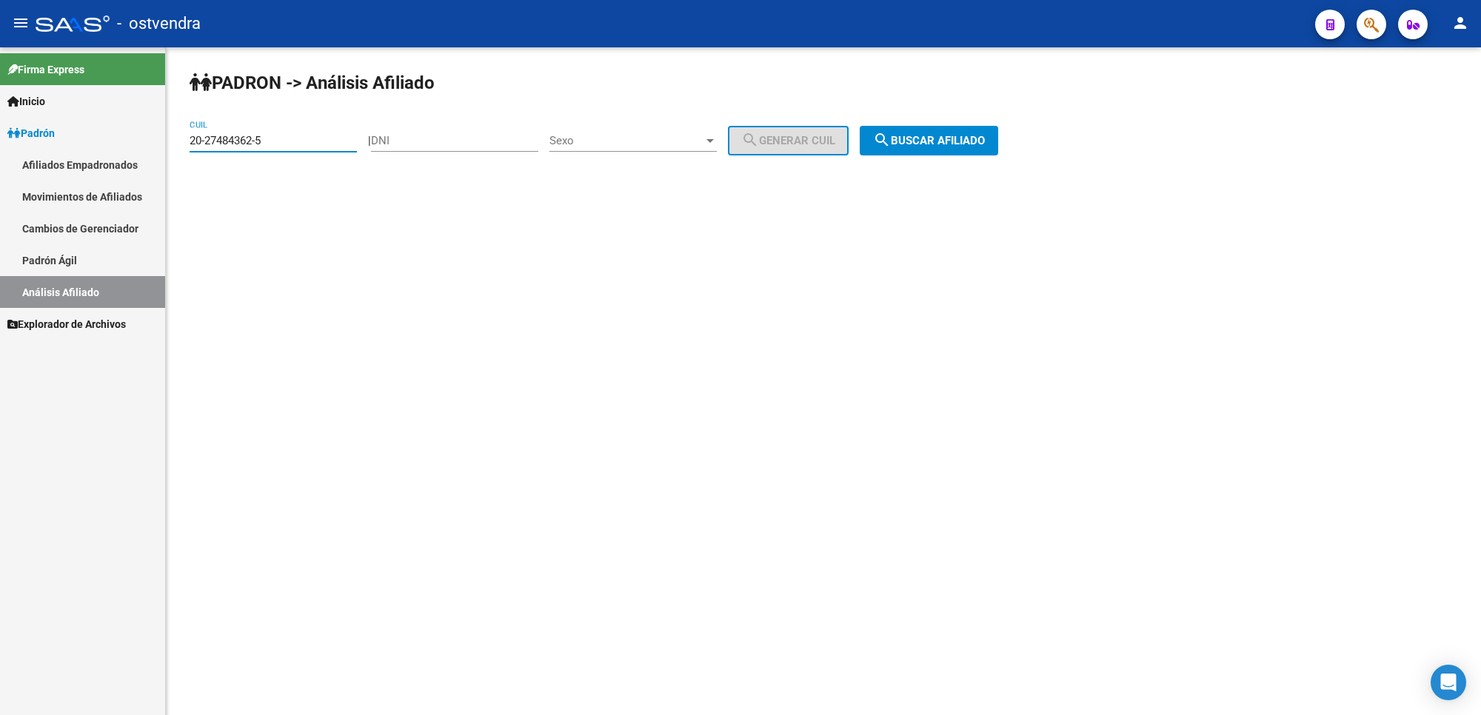
drag, startPoint x: 316, startPoint y: 137, endPoint x: 0, endPoint y: 202, distance: 322.9
click at [0, 202] on mat-sidenav-container "Firma Express Inicio Instructivos Contacto OS Padrón Afiliados Empadronados Mov…" at bounding box center [740, 381] width 1481 height 668
paste input "32866789"
click at [950, 142] on span "search Buscar afiliado" at bounding box center [929, 140] width 112 height 13
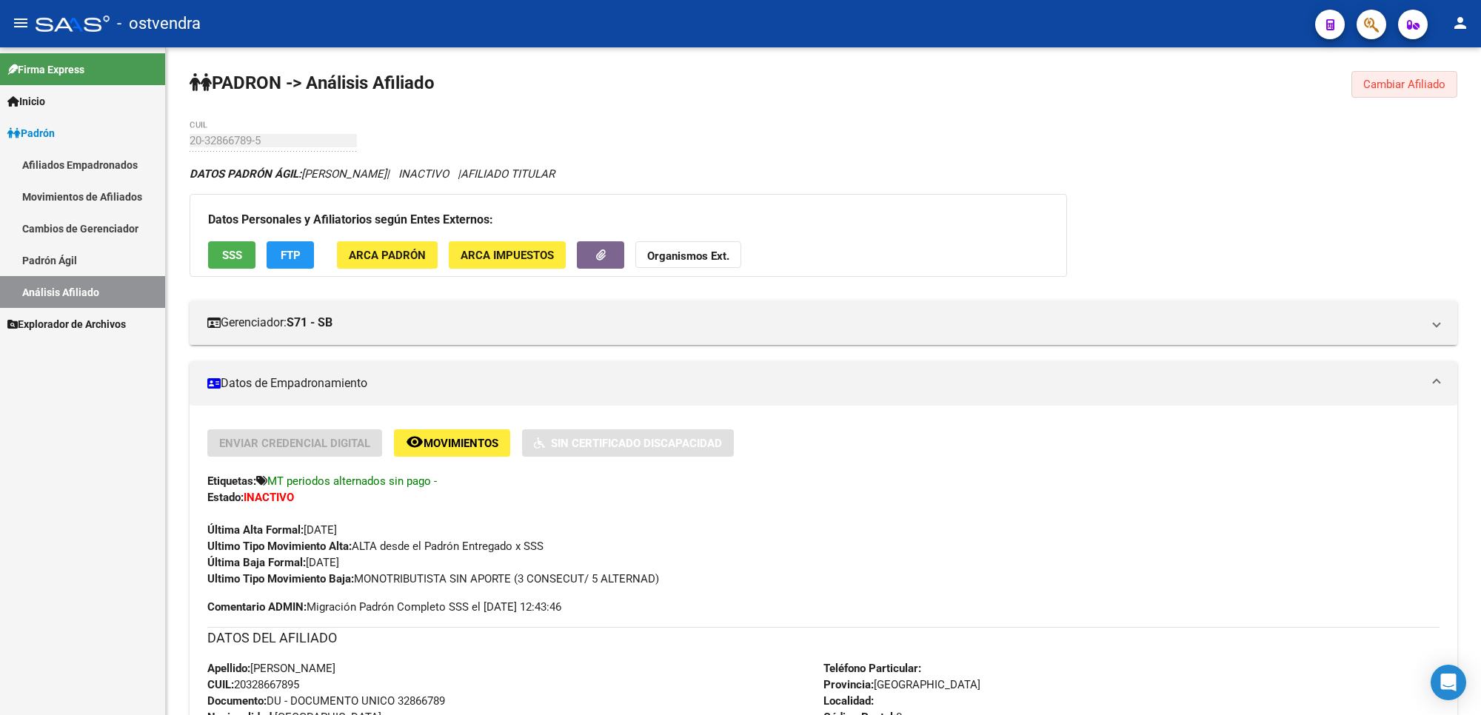
click at [1368, 87] on span "Cambiar Afiliado" at bounding box center [1404, 84] width 82 height 13
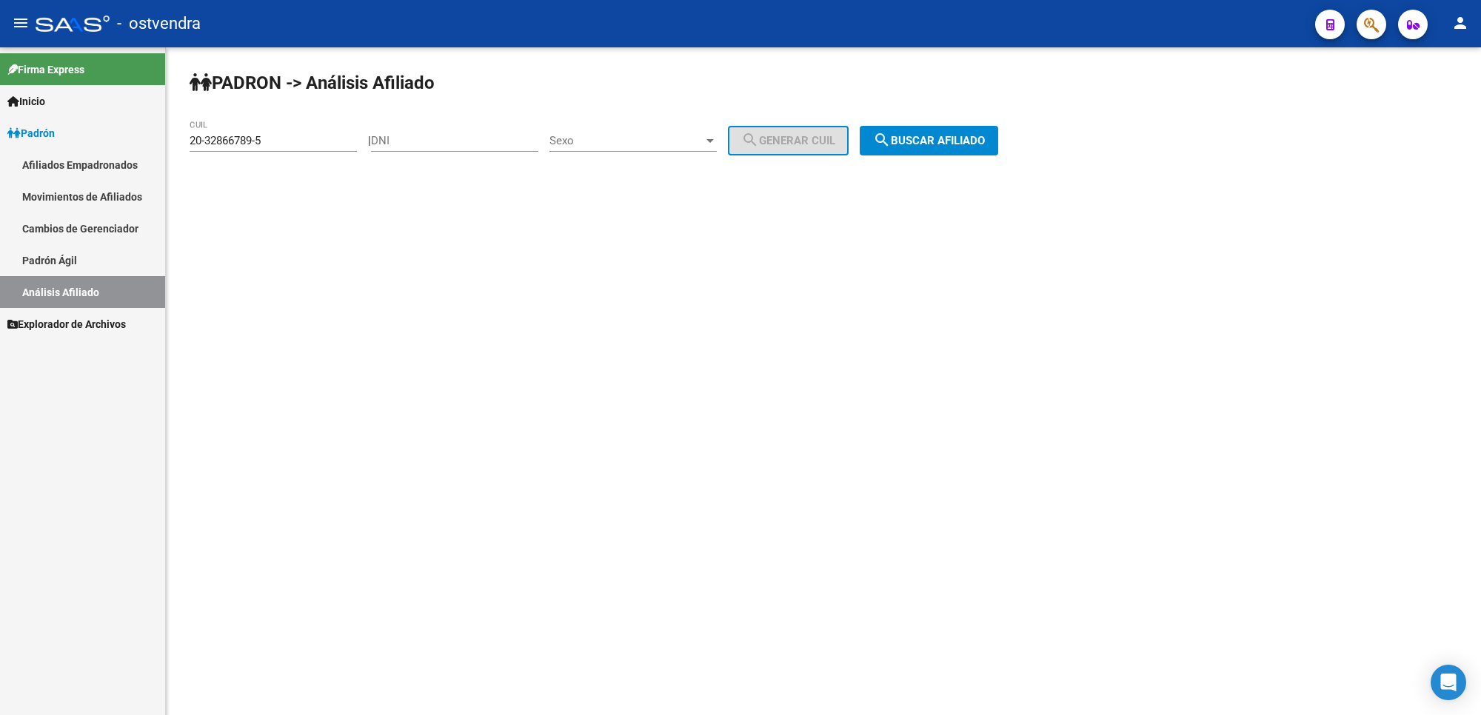
drag, startPoint x: 316, startPoint y: 127, endPoint x: 307, endPoint y: 148, distance: 22.6
click at [311, 138] on div "20-32866789-5 CUIL" at bounding box center [273, 136] width 167 height 32
drag, startPoint x: 307, startPoint y: 145, endPoint x: 237, endPoint y: 141, distance: 70.5
click at [241, 141] on input "20-32866789-5" at bounding box center [273, 140] width 167 height 13
drag, startPoint x: 237, startPoint y: 141, endPoint x: 183, endPoint y: 159, distance: 56.9
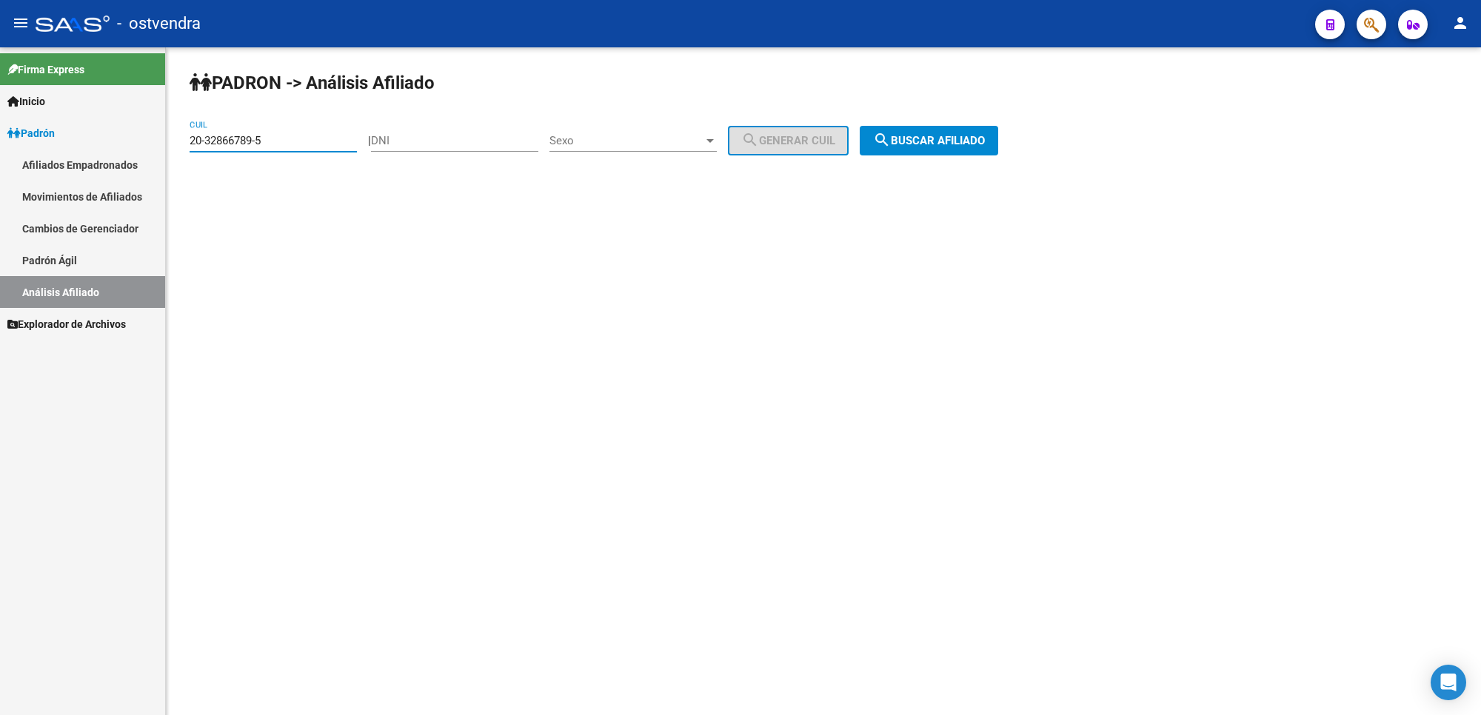
click at [183, 159] on div "PADRON -> Análisis Afiliado 20-32866789-5 CUIL | DNI Sexo Sexo search Generar C…" at bounding box center [823, 125] width 1315 height 156
drag, startPoint x: 432, startPoint y: 317, endPoint x: 176, endPoint y: 178, distance: 291.6
click at [369, 298] on mat-sidenav-content "PADRON -> Análisis Afiliado 20-32866789-5 CUIL | DNI Sexo Sexo search Generar C…" at bounding box center [823, 381] width 1315 height 668
drag, startPoint x: 287, startPoint y: 139, endPoint x: 91, endPoint y: 139, distance: 196.3
click at [91, 139] on mat-sidenav-container "Firma Express Inicio Instructivos Contacto OS Padrón Afiliados Empadronados Mov…" at bounding box center [740, 381] width 1481 height 668
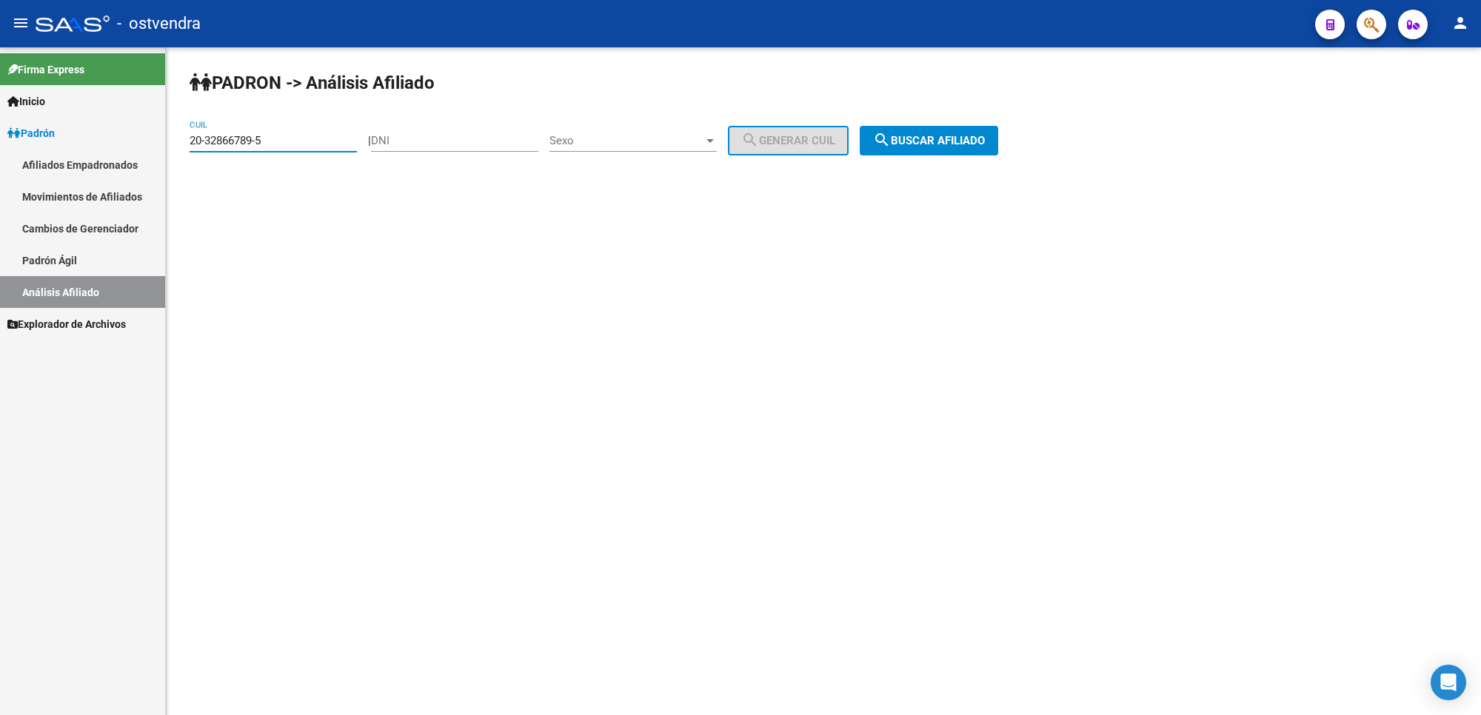
paste input "5072923-3"
type input "20-35072923-3"
click at [976, 145] on span "search Buscar afiliado" at bounding box center [929, 140] width 112 height 13
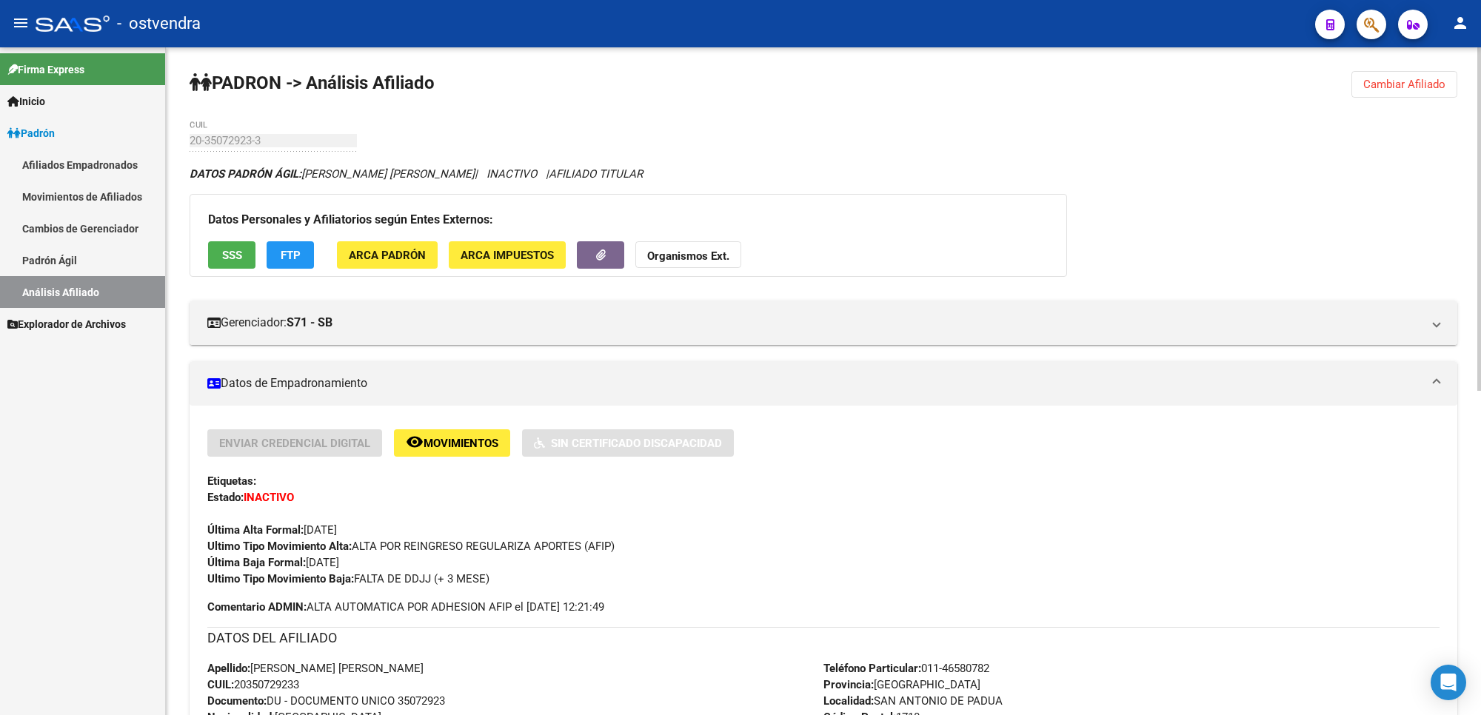
click at [280, 131] on div "20-35072923-3 CUIL" at bounding box center [273, 136] width 167 height 32
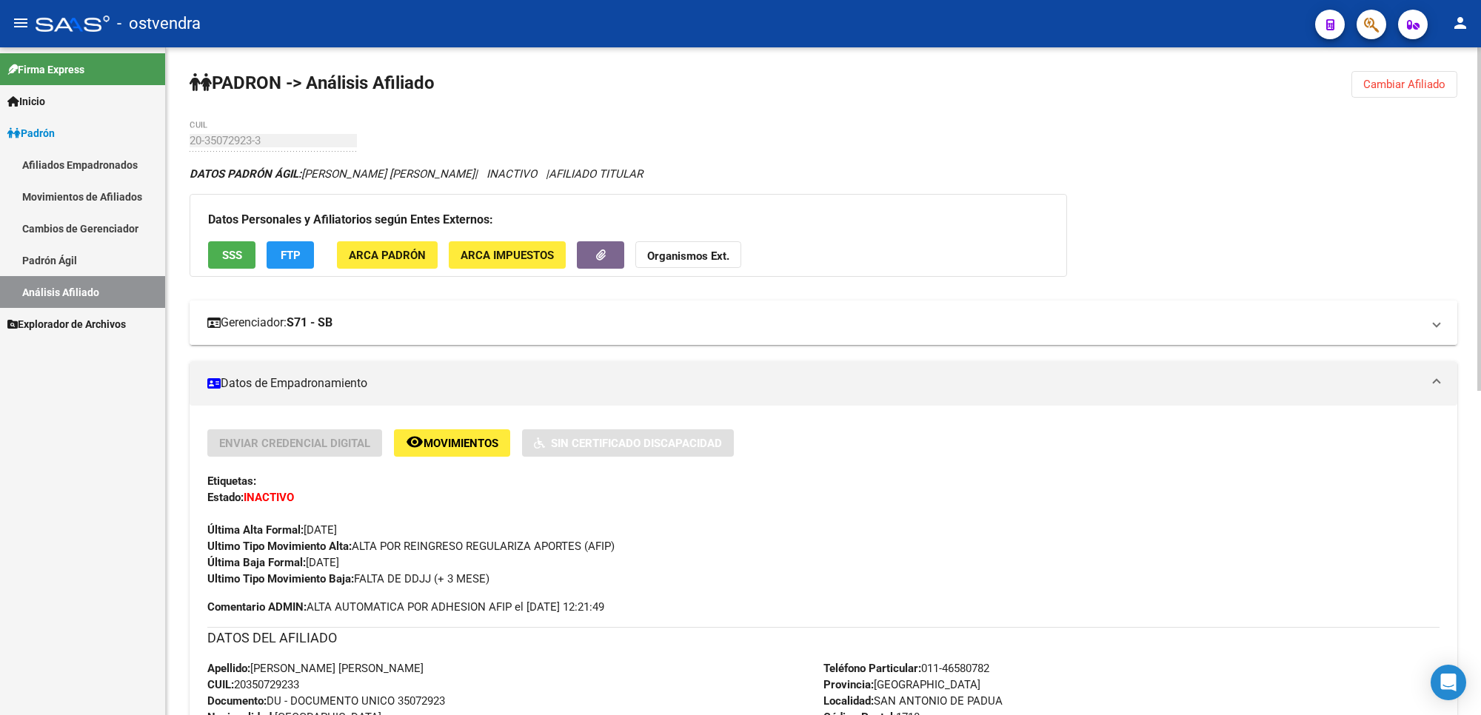
click at [293, 149] on div "20-35072923-3 CUIL" at bounding box center [273, 136] width 167 height 32
click at [197, 308] on mat-expansion-panel-header "Gerenciador: S71 - SB" at bounding box center [824, 323] width 1268 height 44
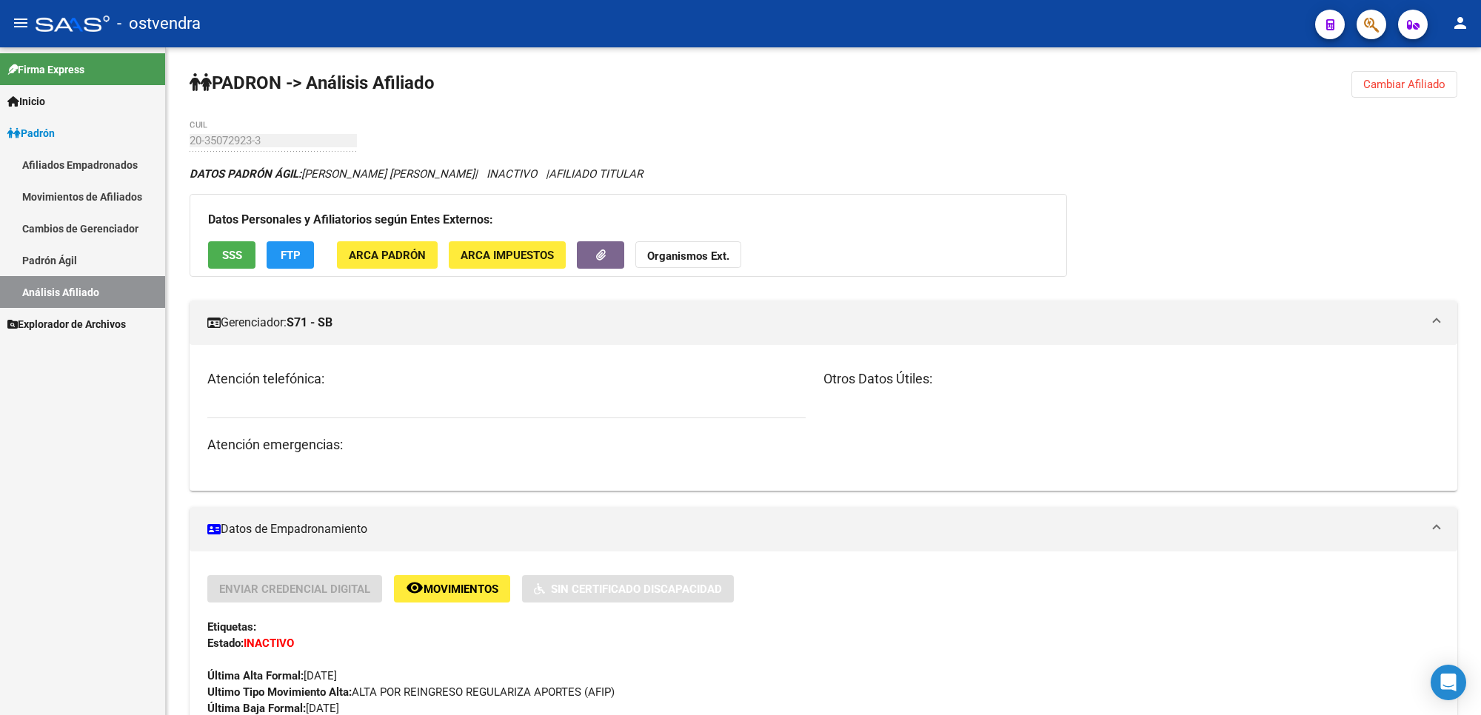
click at [85, 435] on div "Firma Express Inicio Instructivos Contacto OS Padrón Afiliados Empadronados Mov…" at bounding box center [82, 381] width 165 height 668
drag, startPoint x: 1418, startPoint y: 89, endPoint x: 993, endPoint y: 43, distance: 427.6
click at [1415, 89] on span "Cambiar Afiliado" at bounding box center [1404, 84] width 82 height 13
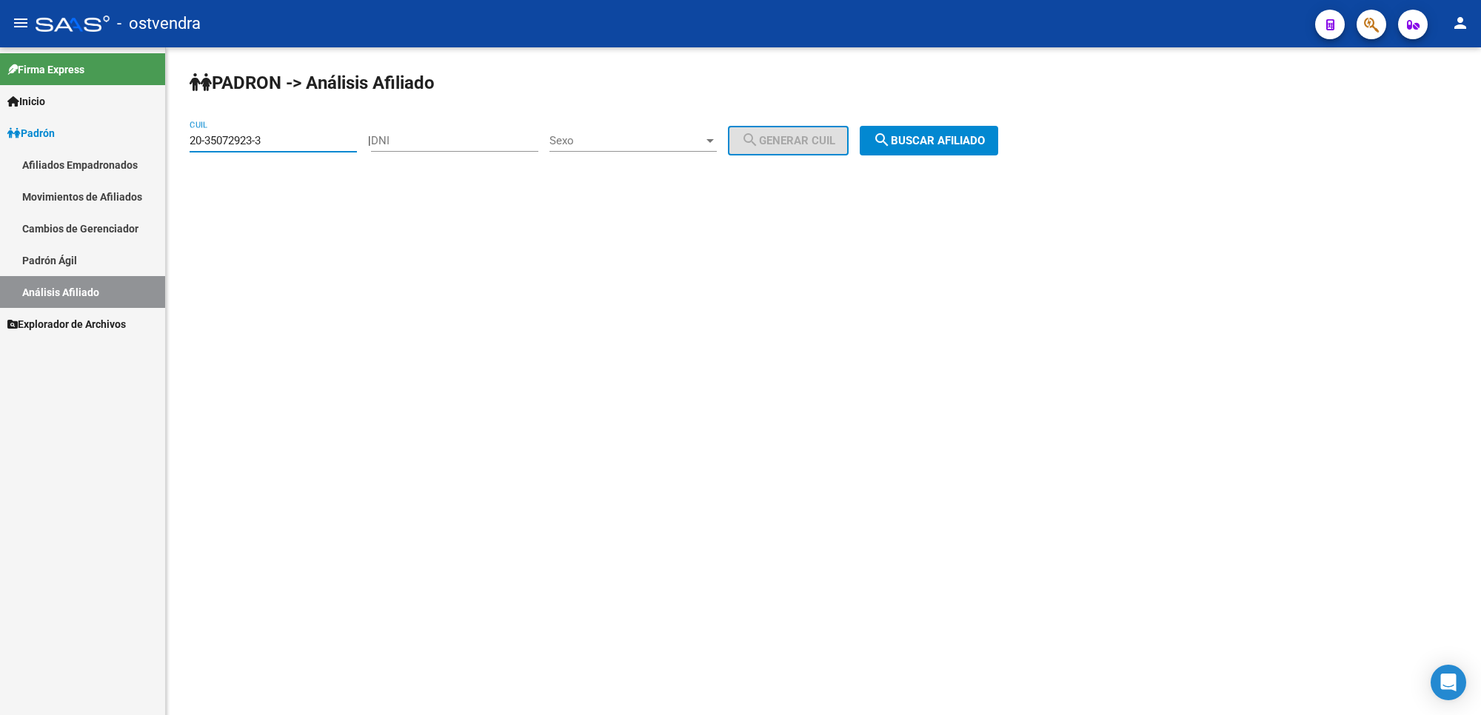
drag, startPoint x: 256, startPoint y: 130, endPoint x: 141, endPoint y: 133, distance: 114.1
click at [143, 132] on mat-sidenav-container "Firma Express Inicio Instructivos Contacto OS Padrón Afiliados Empadronados Mov…" at bounding box center [740, 381] width 1481 height 668
paste input "20-35072923-3"
type input "20-35072923-3"
drag, startPoint x: 627, startPoint y: 557, endPoint x: 627, endPoint y: 571, distance: 14.1
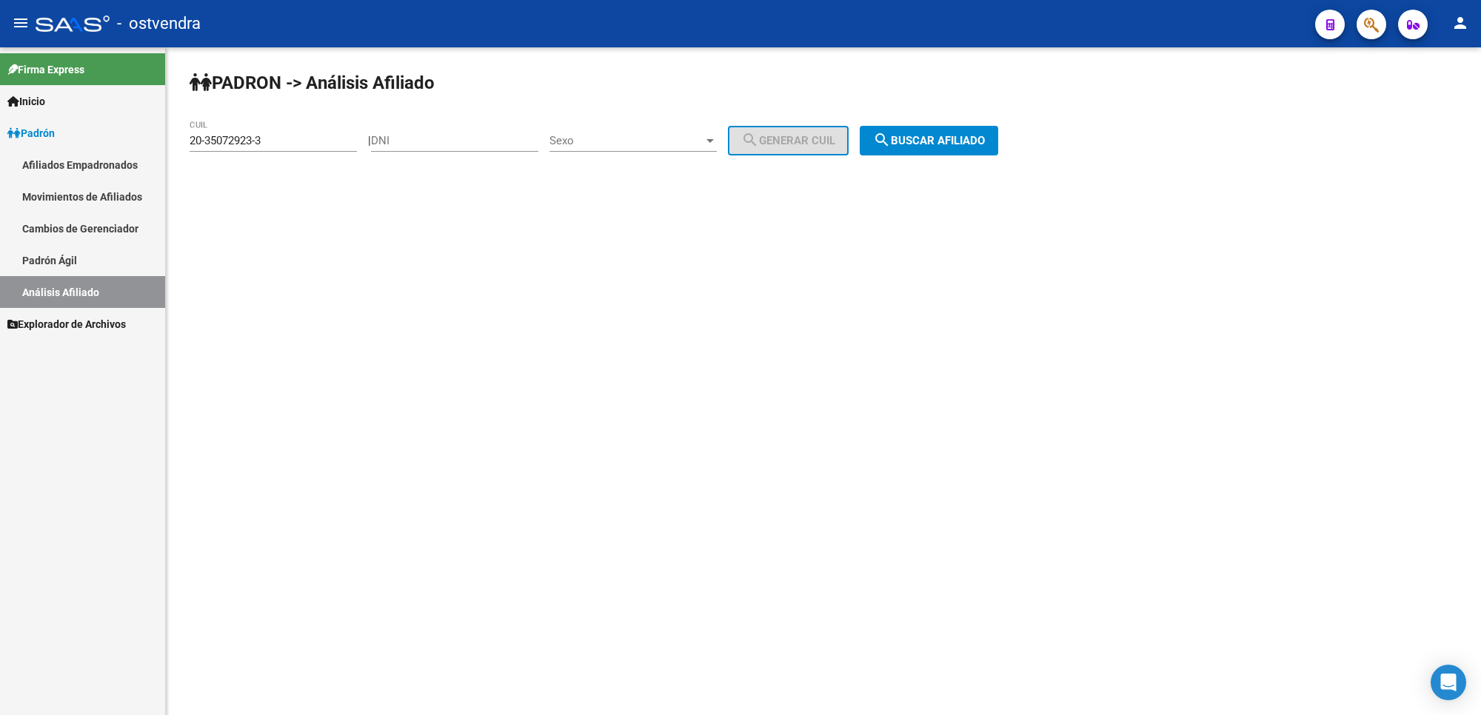
click at [627, 564] on mat-sidenav-content "PADRON -> Análisis Afiliado 20-35072923-3 CUIL | DNI Sexo Sexo search Generar C…" at bounding box center [823, 381] width 1315 height 668
click at [249, 120] on div "20-35072923-3 CUIL" at bounding box center [273, 136] width 167 height 32
drag, startPoint x: 475, startPoint y: 357, endPoint x: 474, endPoint y: 380, distance: 23.0
click at [476, 361] on mat-sidenav-content "PADRON -> Análisis Afiliado 20-35072923-3 CUIL | DNI Sexo Sexo search Generar C…" at bounding box center [823, 381] width 1315 height 668
